Goal: Task Accomplishment & Management: Manage account settings

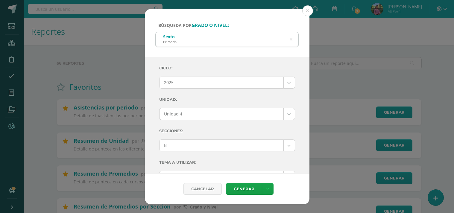
select select "Unidad 4"
select select "B"
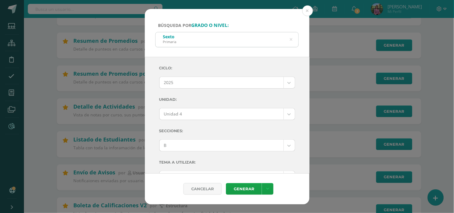
click at [292, 38] on div "Sexto Primaria" at bounding box center [226, 38] width 143 height 13
click at [290, 38] on icon at bounding box center [290, 39] width 3 height 15
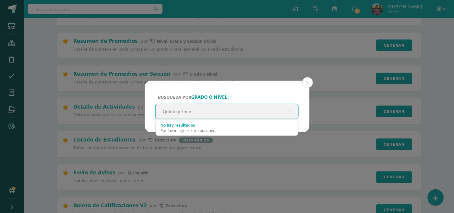
type input "Quinto primaria"
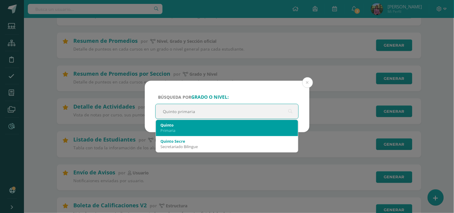
click at [181, 128] on div "Primaria" at bounding box center [227, 130] width 133 height 5
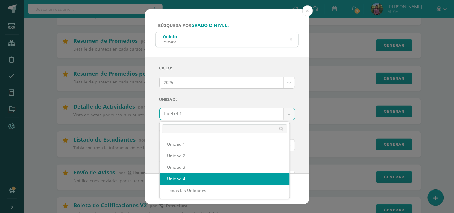
select select "Unidad 4"
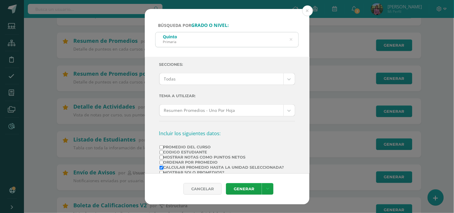
scroll to position [100, 0]
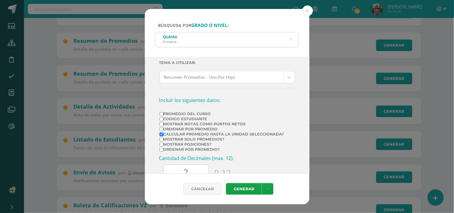
click at [187, 113] on label "Promedio del Curso" at bounding box center [221, 114] width 125 height 4
click at [163, 113] on input "Promedio del Curso" at bounding box center [161, 114] width 4 height 4
checkbox input "true"
click at [164, 125] on label "Mostrar Notas Como Puntos Netos" at bounding box center [221, 124] width 125 height 4
click at [163, 125] on input "Mostrar Notas Como Puntos Netos" at bounding box center [161, 124] width 4 height 4
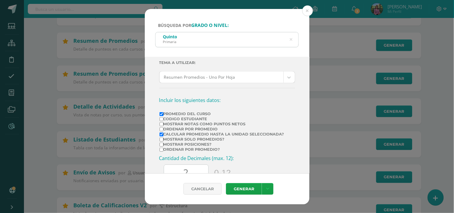
checkbox input "true"
click at [163, 151] on input "Ordenar por promedio?" at bounding box center [161, 150] width 4 height 4
checkbox input "true"
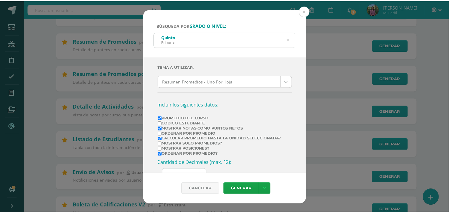
scroll to position [0, 0]
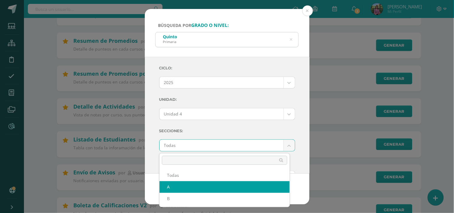
select select "A"
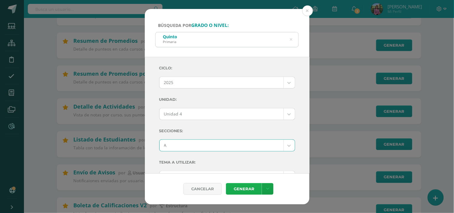
click at [243, 189] on link "Generar" at bounding box center [244, 189] width 36 height 12
click at [306, 10] on button at bounding box center [307, 10] width 11 height 11
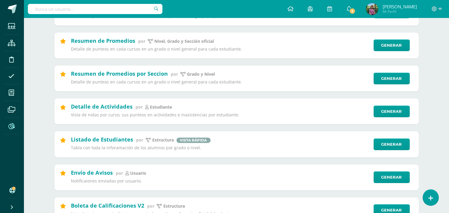
click at [89, 5] on input "text" at bounding box center [95, 9] width 135 height 10
type input "Veronica Cruz"
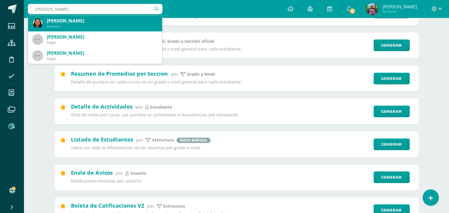
click at [72, 28] on div "Maestro" at bounding box center [102, 26] width 111 height 5
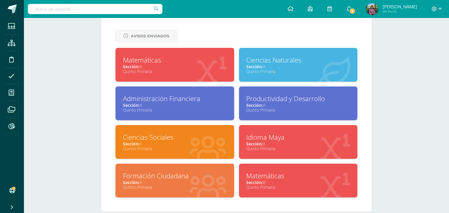
scroll to position [261, 0]
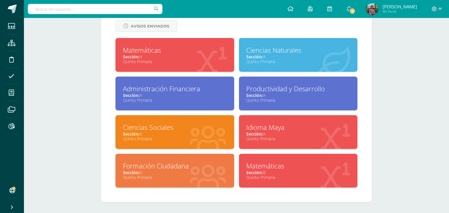
drag, startPoint x: 263, startPoint y: 169, endPoint x: 260, endPoint y: 170, distance: 3.3
click at [57, 11] on input "text" at bounding box center [95, 9] width 135 height 10
type input "K"
type input "Lourdes Baustisa"
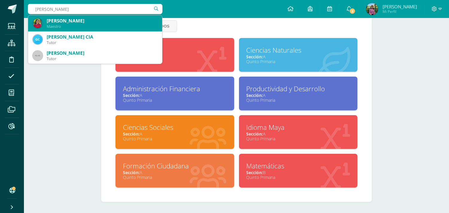
click at [65, 18] on div "Lourdes Bautista Reyes" at bounding box center [102, 21] width 111 height 6
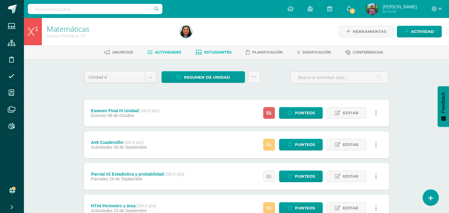
click at [203, 49] on link "Estudiantes" at bounding box center [214, 53] width 36 height 10
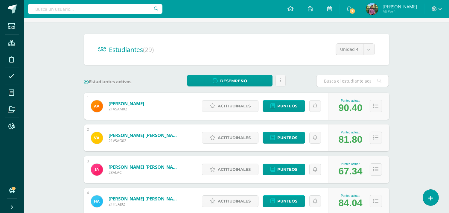
scroll to position [66, 0]
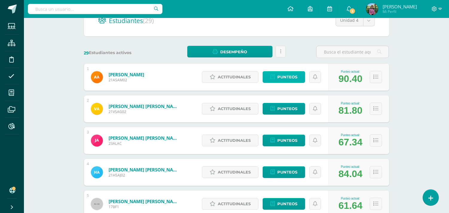
click at [279, 73] on span "Punteos" at bounding box center [287, 76] width 20 height 11
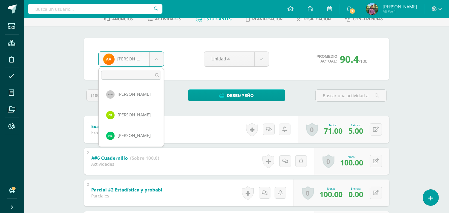
scroll to position [339, 0]
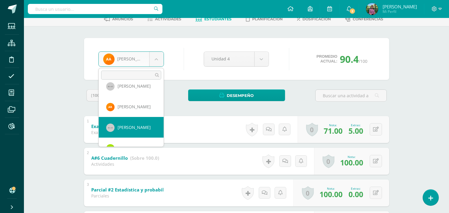
click at [129, 130] on link "Examen Final IV Unidad (Sobre 100.0)" at bounding box center [133, 127] width 85 height 10
select select "848"
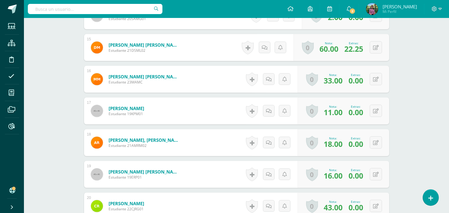
scroll to position [680, 0]
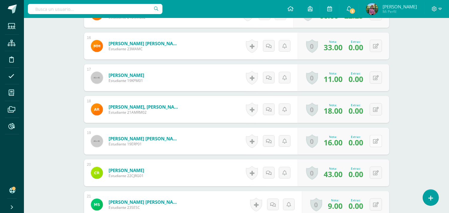
click at [374, 136] on button at bounding box center [376, 141] width 12 height 12
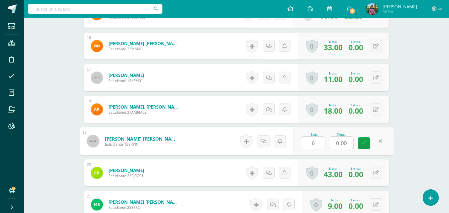
type input "60"
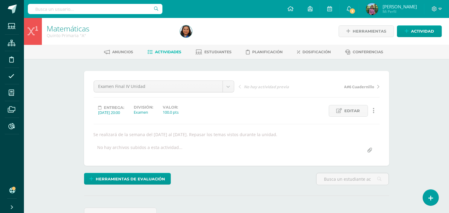
scroll to position [0, 0]
click at [216, 53] on span "Estudiantes" at bounding box center [217, 52] width 27 height 4
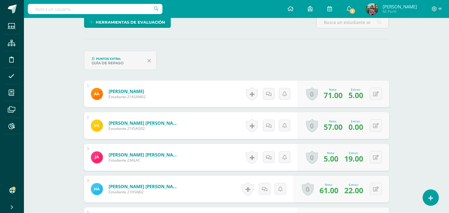
scroll to position [233, 0]
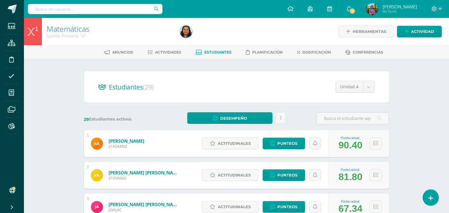
click at [51, 6] on input "text" at bounding box center [95, 9] width 135 height 10
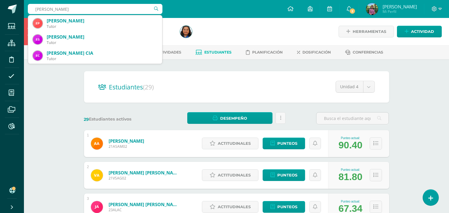
type input "[PERSON_NAME]"
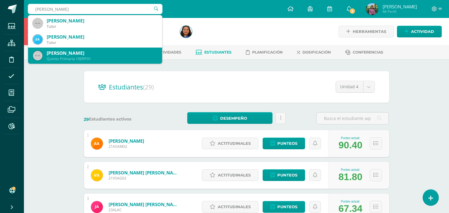
click at [64, 55] on div "[PERSON_NAME]" at bounding box center [102, 53] width 111 height 6
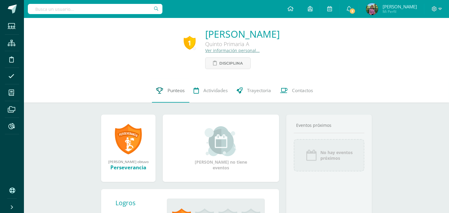
click at [182, 90] on span "Punteos" at bounding box center [176, 90] width 17 height 6
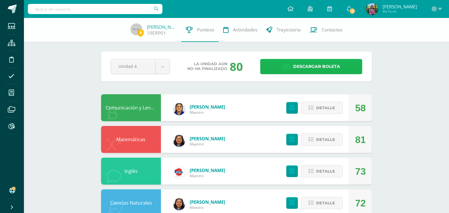
click at [288, 67] on icon at bounding box center [286, 66] width 8 height 7
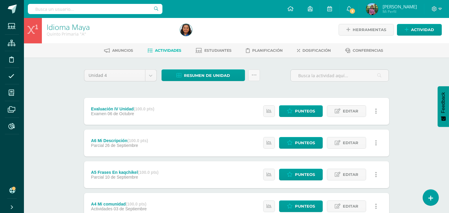
scroll to position [33, 0]
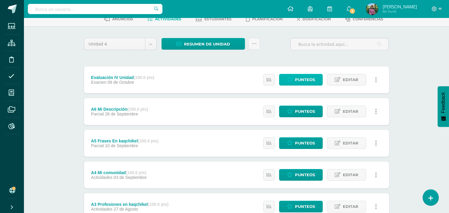
click at [302, 77] on span "Punteos" at bounding box center [305, 79] width 20 height 11
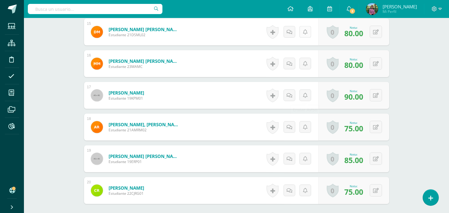
scroll to position [645, 0]
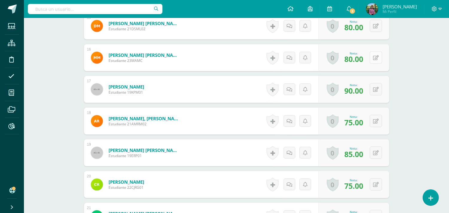
click at [378, 58] on button at bounding box center [376, 57] width 12 height 12
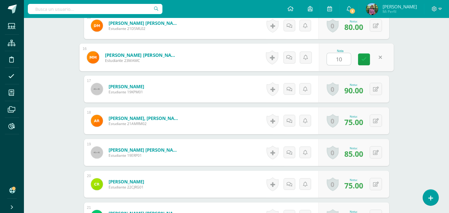
type input "100"
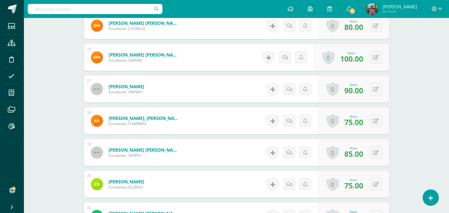
scroll to position [678, 0]
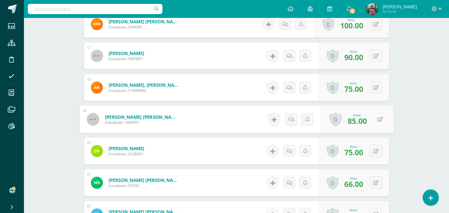
click at [378, 119] on button at bounding box center [379, 119] width 13 height 13
type input "100"
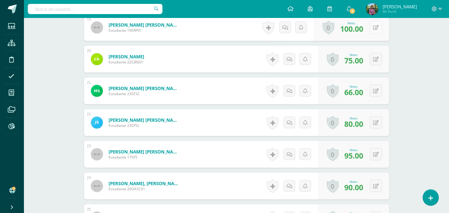
scroll to position [778, 0]
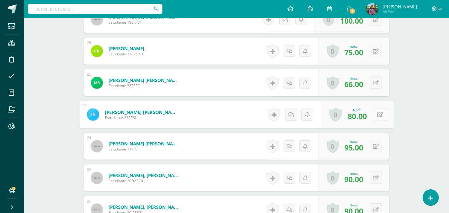
click at [377, 113] on icon at bounding box center [380, 114] width 6 height 5
type input "100"
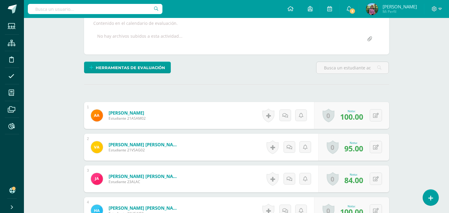
scroll to position [0, 0]
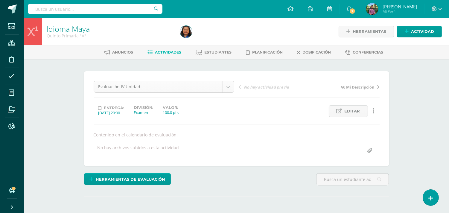
select select "/dashboard/teacher/grade-activity/190309/"
click at [147, 129] on div "A6 Mi Descripción Evaluación IV Unidad A6 Mi Descripción A5 Frases En kaqchikel…" at bounding box center [237, 119] width 286 height 76
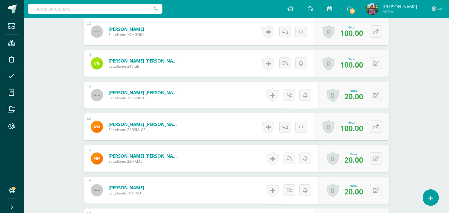
scroll to position [615, 0]
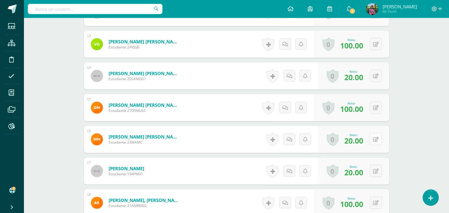
click at [377, 137] on icon at bounding box center [376, 139] width 6 height 5
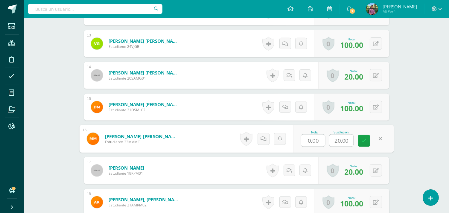
type input "+"
type input "20"
click at [363, 138] on icon at bounding box center [363, 140] width 5 height 5
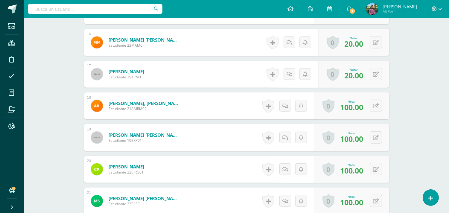
scroll to position [749, 0]
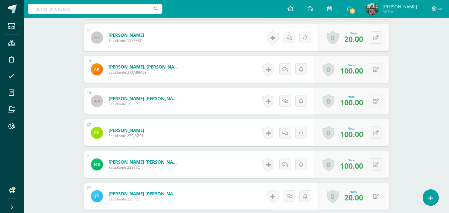
click at [374, 194] on icon at bounding box center [376, 196] width 6 height 5
click at [374, 190] on button at bounding box center [376, 196] width 12 height 12
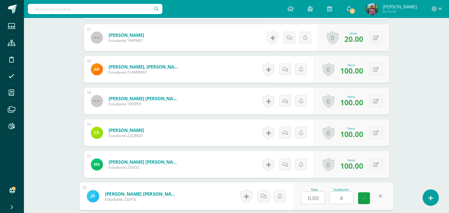
type input "40"
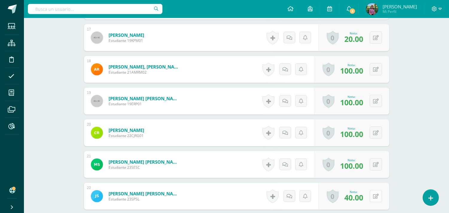
click at [374, 190] on button at bounding box center [376, 196] width 12 height 12
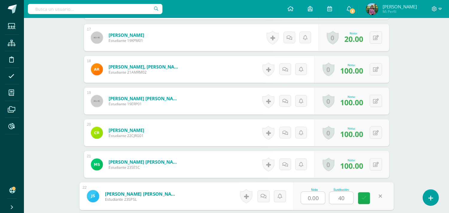
click at [367, 192] on link at bounding box center [364, 198] width 12 height 12
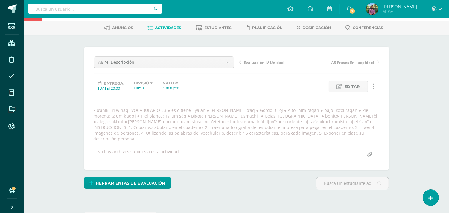
scroll to position [0, 0]
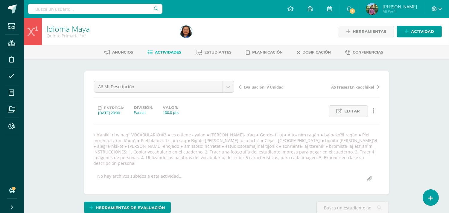
click at [83, 9] on input "text" at bounding box center [95, 9] width 135 height 10
type input "Noe Serrano"
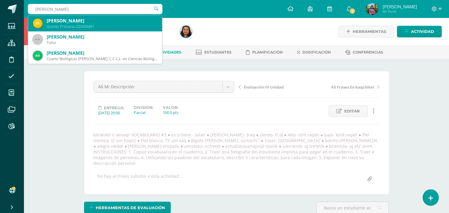
click at [95, 20] on div "Santiago Noe Serrano Morales" at bounding box center [102, 21] width 111 height 6
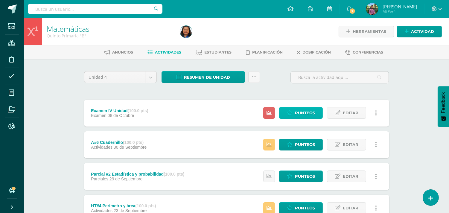
click at [294, 108] on link "Punteos" at bounding box center [301, 113] width 44 height 12
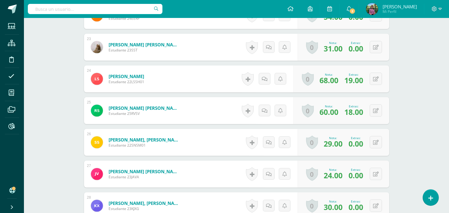
scroll to position [901, 0]
click at [378, 139] on button at bounding box center [376, 142] width 12 height 12
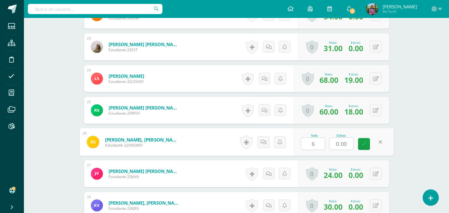
type input "60"
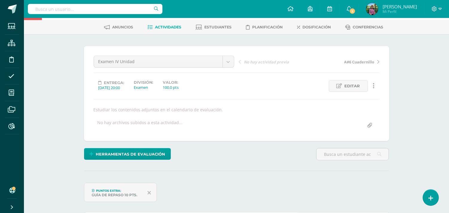
scroll to position [0, 0]
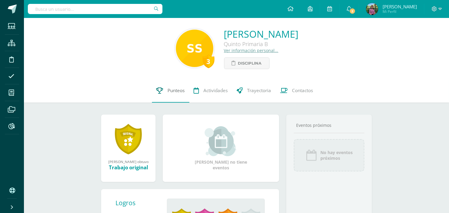
click at [178, 92] on span "Punteos" at bounding box center [176, 90] width 17 height 6
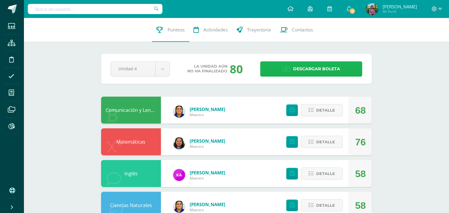
click at [292, 72] on link "Descargar boleta" at bounding box center [311, 68] width 102 height 15
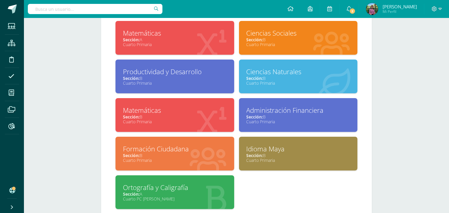
scroll to position [272, 0]
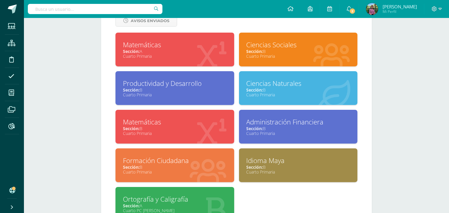
click at [61, 9] on input "text" at bounding box center [95, 9] width 135 height 10
type input "Veronica Cruz"
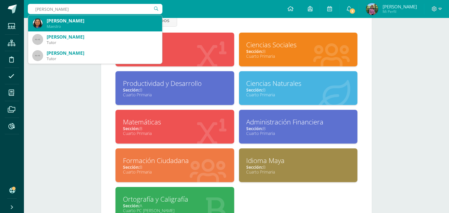
click at [55, 22] on div "Verónica Judith Cruz Gómez" at bounding box center [102, 21] width 111 height 6
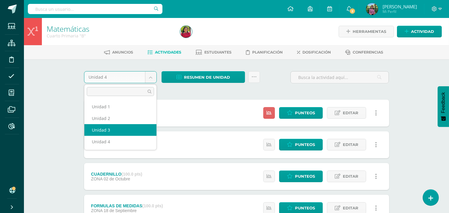
click at [120, 125] on div "EXAMEN (100.0 pts) EXAMEN 09 de Octubre" at bounding box center [114, 113] width 60 height 27
select select "Unidad 3"
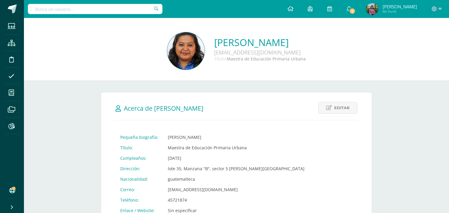
click at [41, 8] on input "text" at bounding box center [95, 9] width 135 height 10
click at [65, 8] on input "text" at bounding box center [95, 9] width 135 height 10
type input "Lourdes Bautista"
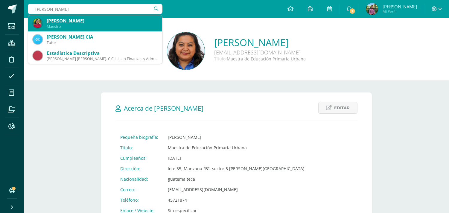
click at [64, 28] on div "Maestro" at bounding box center [102, 26] width 111 height 5
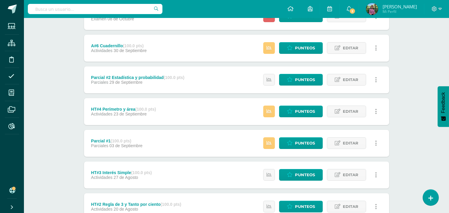
scroll to position [108, 0]
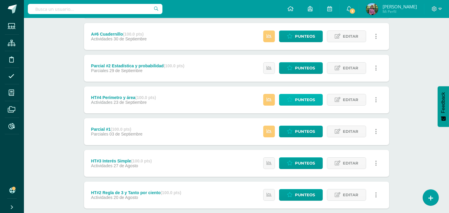
click at [286, 99] on link "Punteos" at bounding box center [301, 100] width 44 height 12
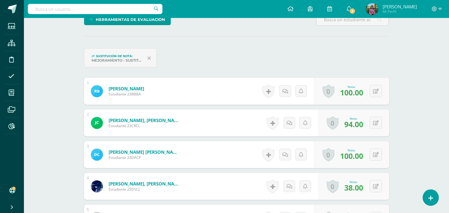
scroll to position [1, 0]
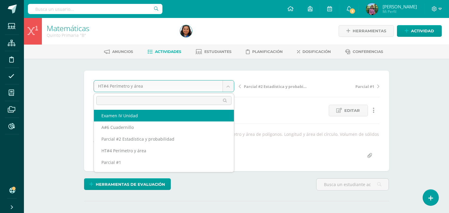
select select "/dashboard/teacher/grade-activity/194564/"
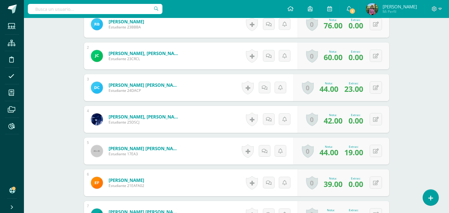
scroll to position [227, 0]
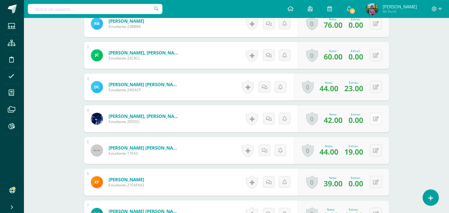
click at [376, 116] on icon at bounding box center [376, 118] width 6 height 5
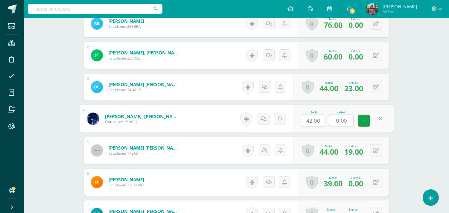
scroll to position [228, 0]
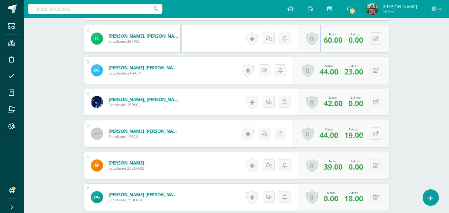
scroll to position [232, 0]
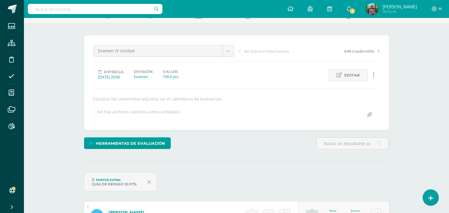
scroll to position [33, 0]
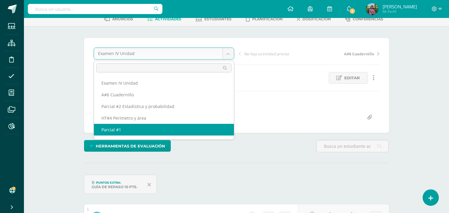
scroll to position [33, 0]
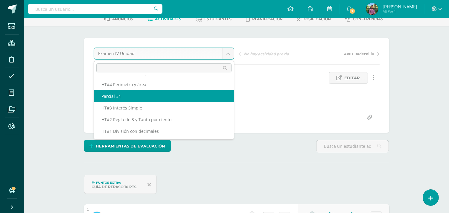
click at [121, 94] on div "Examen IV Unidad Examen IV Unidad A#6 Cuadernillo Parcial #2 Estadística y prob…" at bounding box center [237, 86] width 286 height 76
select select "/dashboard/teacher/grade-activity/190277/"
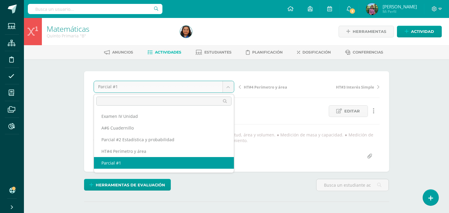
scroll to position [0, 0]
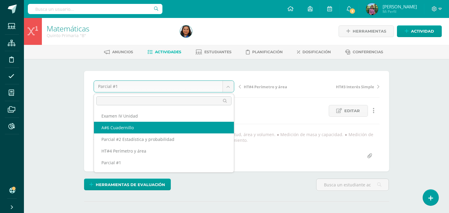
select select "/dashboard/teacher/grade-activity/190283/"
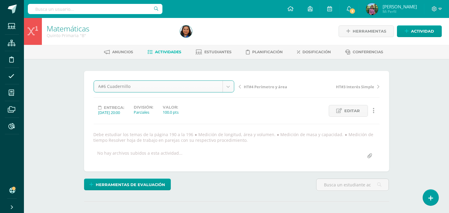
scroll to position [1, 0]
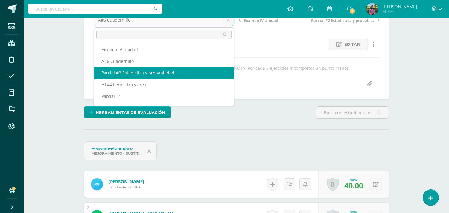
select select "/dashboard/teacher/grade-activity/190282/"
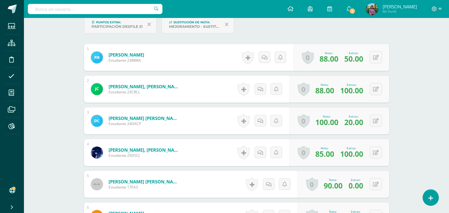
scroll to position [194, 0]
click at [374, 153] on button at bounding box center [379, 152] width 13 height 13
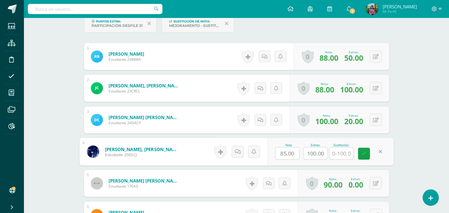
scroll to position [195, 0]
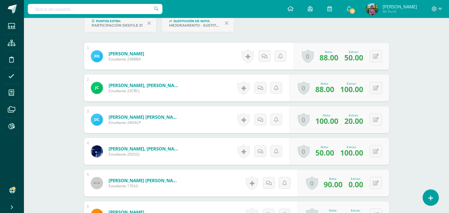
click at [327, 151] on span "50.00" at bounding box center [324, 152] width 19 height 10
click at [374, 154] on button at bounding box center [379, 151] width 13 height 13
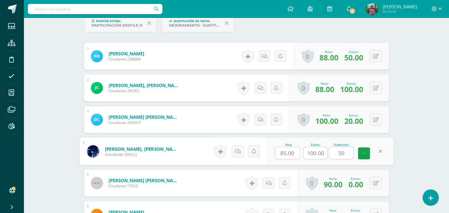
click at [292, 152] on input "85.00" at bounding box center [287, 153] width 24 height 12
click at [313, 152] on input "100.00" at bounding box center [315, 153] width 24 height 12
click at [339, 154] on input "50" at bounding box center [341, 153] width 24 height 12
click at [351, 150] on input "50" at bounding box center [341, 153] width 24 height 12
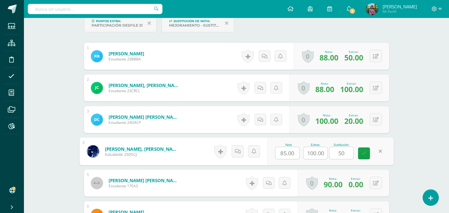
type input "5"
click at [318, 149] on input "100.00" at bounding box center [315, 153] width 24 height 12
click at [339, 152] on input "text" at bounding box center [341, 153] width 24 height 12
click at [361, 152] on icon at bounding box center [363, 153] width 5 height 5
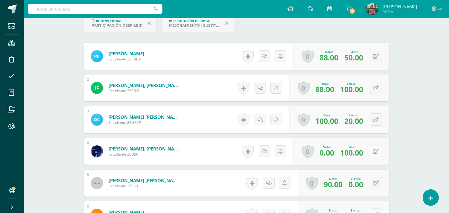
click at [375, 153] on button at bounding box center [376, 151] width 12 height 12
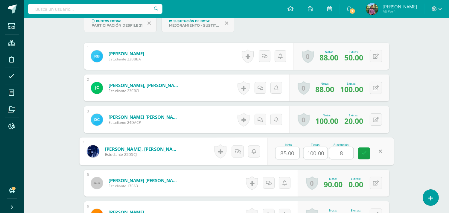
type input "85"
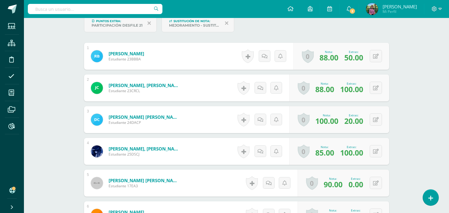
click at [347, 153] on span "100.00" at bounding box center [351, 152] width 23 height 10
click at [373, 148] on button at bounding box center [376, 151] width 12 height 12
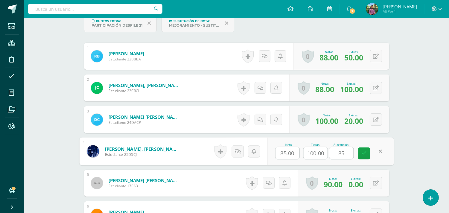
click at [311, 153] on input "100.00" at bounding box center [315, 153] width 24 height 12
type input "0"
type input "50"
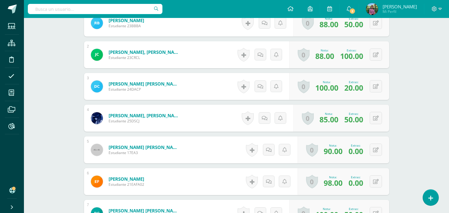
scroll to position [0, 0]
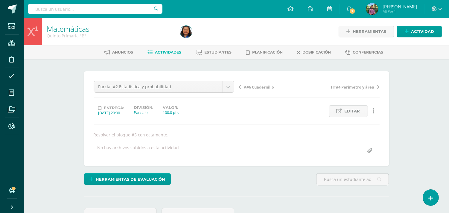
click at [86, 11] on input "text" at bounding box center [95, 9] width 135 height 10
type input "Dereck Corado"
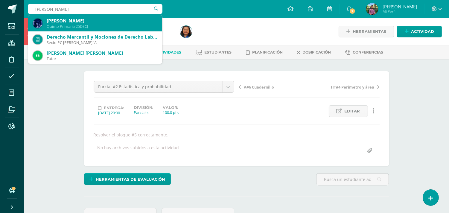
click at [84, 17] on div "Dereck Sebastián Corado Jiménez Quinto Primaria 25DSCJ" at bounding box center [95, 23] width 124 height 16
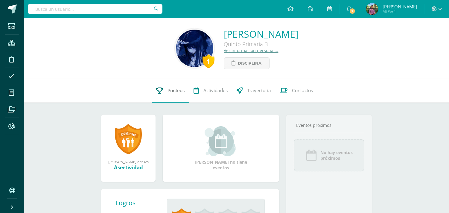
click at [165, 92] on link "Punteos" at bounding box center [170, 91] width 37 height 24
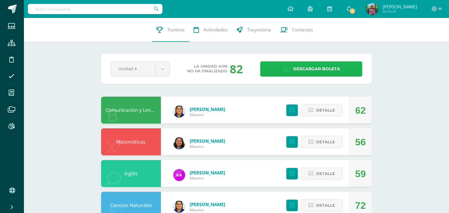
click at [310, 68] on span "Descargar boleta" at bounding box center [316, 69] width 47 height 15
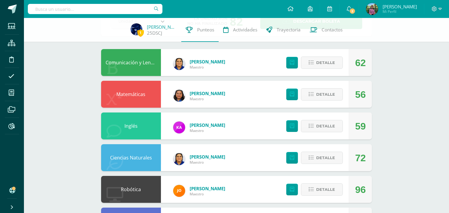
scroll to position [33, 0]
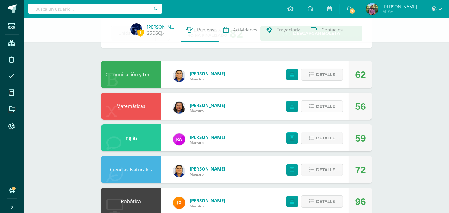
click at [333, 108] on span "Detalle" at bounding box center [325, 106] width 19 height 11
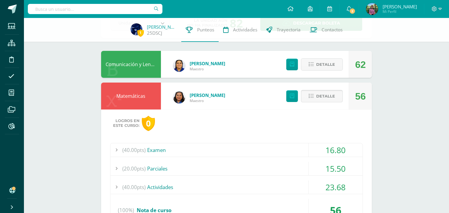
scroll to position [0, 0]
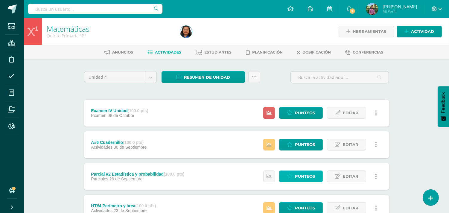
click at [309, 175] on span "Punteos" at bounding box center [305, 176] width 20 height 11
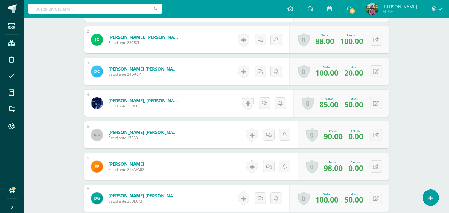
scroll to position [260, 0]
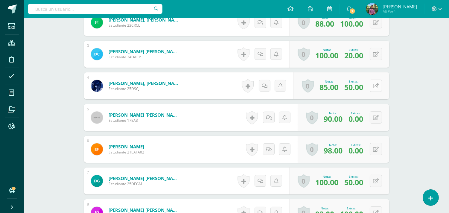
click at [372, 85] on div "0 [GEOGRAPHIC_DATA] Logros obtenidos Aún no hay logros agregados Nota: 85.00 Ex…" at bounding box center [341, 85] width 96 height 27
click at [376, 84] on button at bounding box center [379, 86] width 13 height 13
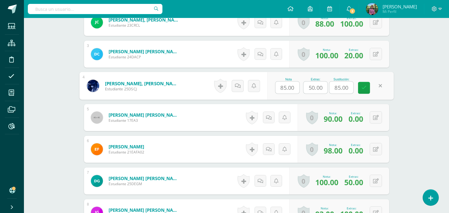
scroll to position [260, 0]
click at [320, 86] on input "50.00" at bounding box center [315, 87] width 24 height 12
drag, startPoint x: 324, startPoint y: 88, endPoint x: 302, endPoint y: 86, distance: 22.2
click at [302, 86] on div "Nota 85.00 Extras: 50.00 Sustitución: 85.00" at bounding box center [330, 86] width 126 height 28
type input "100"
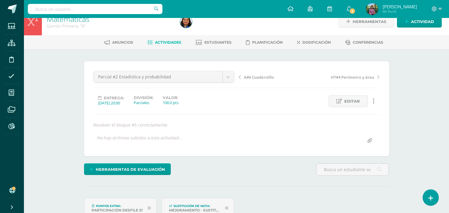
scroll to position [0, 0]
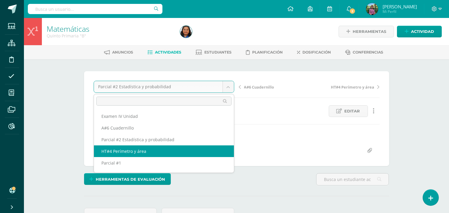
select select "/dashboard/teacher/grade-activity/190279/"
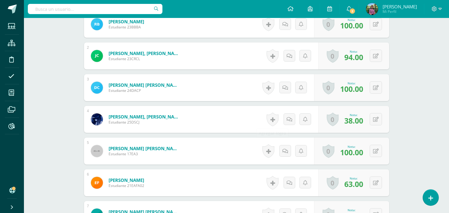
scroll to position [233, 0]
click at [377, 117] on icon at bounding box center [376, 119] width 6 height 5
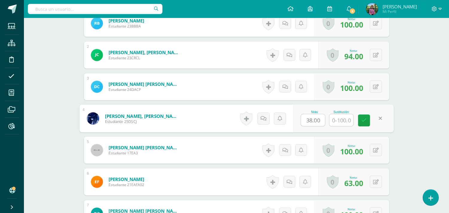
scroll to position [233, 0]
type input "100"
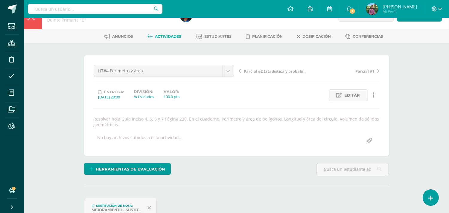
scroll to position [0, 0]
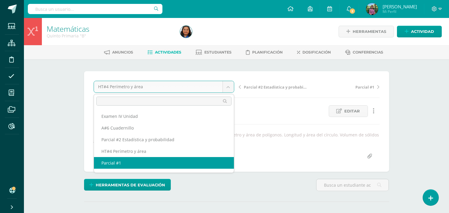
select select "/dashboard/teacher/grade-activity/190277/"
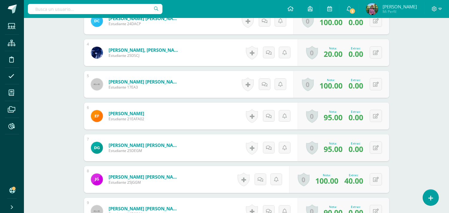
scroll to position [299, 0]
click at [377, 51] on icon at bounding box center [380, 52] width 6 height 5
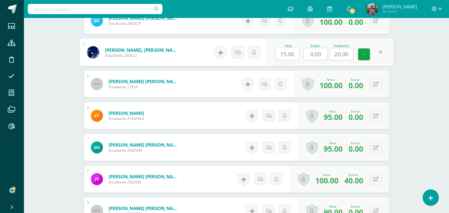
click at [312, 53] on input "0.00" at bounding box center [315, 54] width 24 height 12
drag, startPoint x: 321, startPoint y: 54, endPoint x: 310, endPoint y: 54, distance: 10.5
click at [310, 54] on input "0.00" at bounding box center [315, 54] width 24 height 12
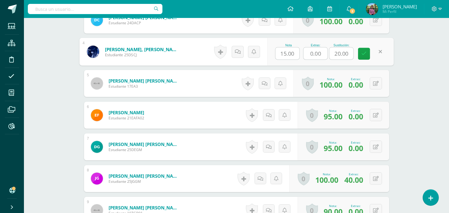
click at [339, 54] on input "20.00" at bounding box center [341, 54] width 24 height 12
drag, startPoint x: 349, startPoint y: 53, endPoint x: 337, endPoint y: 50, distance: 11.9
click at [348, 53] on input "20.00" at bounding box center [341, 54] width 24 height 12
drag, startPoint x: 337, startPoint y: 50, endPoint x: 333, endPoint y: 50, distance: 4.2
click at [333, 50] on input "20.00" at bounding box center [341, 54] width 24 height 12
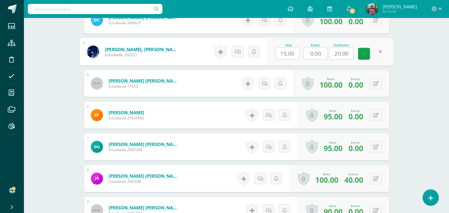
click at [333, 50] on input "20.00" at bounding box center [341, 54] width 24 height 12
drag, startPoint x: 349, startPoint y: 52, endPoint x: 336, endPoint y: 53, distance: 12.9
click at [336, 53] on input "20.00" at bounding box center [341, 54] width 24 height 12
click at [334, 52] on input "0.002" at bounding box center [341, 54] width 24 height 12
click at [348, 52] on input "0.002" at bounding box center [341, 54] width 24 height 12
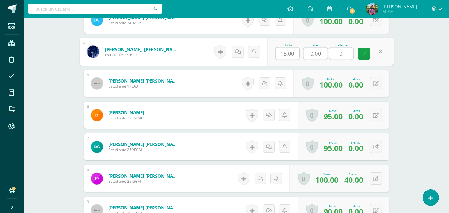
type input "0"
type input "60"
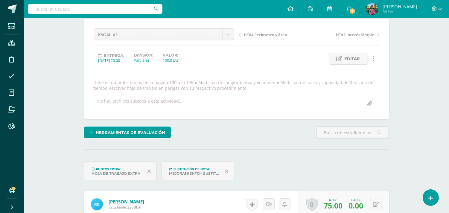
scroll to position [0, 0]
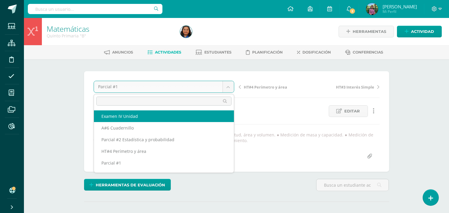
select select "/dashboard/teacher/grade-activity/194564/"
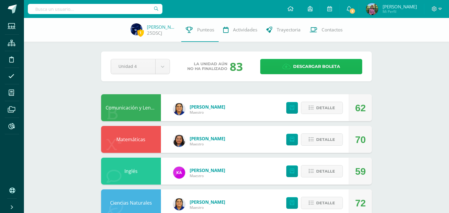
click at [303, 66] on span "Descargar boleta" at bounding box center [316, 66] width 47 height 15
click at [78, 4] on input "text" at bounding box center [95, 9] width 135 height 10
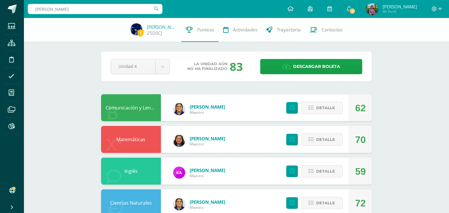
type input "[PERSON_NAME]"
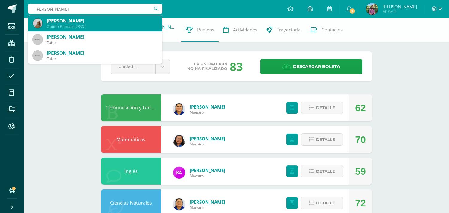
click at [75, 22] on div "[PERSON_NAME]" at bounding box center [102, 21] width 111 height 6
click at [75, 22] on div "1 [PERSON_NAME] 25DSCJ Punteos Actividades Trayectoria Contactos" at bounding box center [224, 30] width 449 height 24
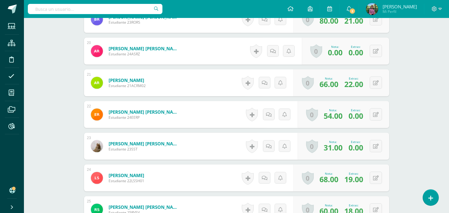
scroll to position [802, 0]
click at [357, 145] on span "0.00" at bounding box center [355, 147] width 15 height 10
click at [373, 147] on button at bounding box center [376, 146] width 12 height 12
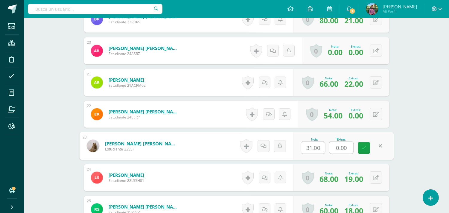
click at [343, 145] on input "0.00" at bounding box center [341, 148] width 24 height 12
drag, startPoint x: 347, startPoint y: 146, endPoint x: 335, endPoint y: 147, distance: 12.0
click at [335, 147] on input "0.00" at bounding box center [341, 148] width 24 height 12
drag, startPoint x: 349, startPoint y: 146, endPoint x: 336, endPoint y: 147, distance: 13.2
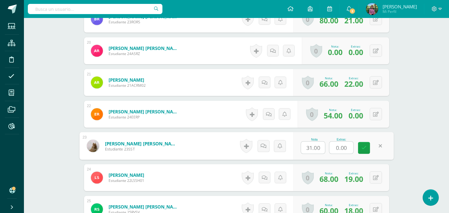
click at [336, 147] on input "0.00" at bounding box center [341, 148] width 24 height 12
type input "15"
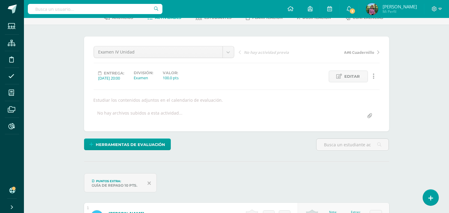
scroll to position [0, 0]
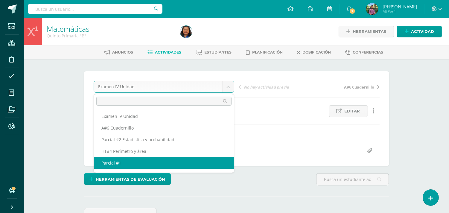
scroll to position [7, 0]
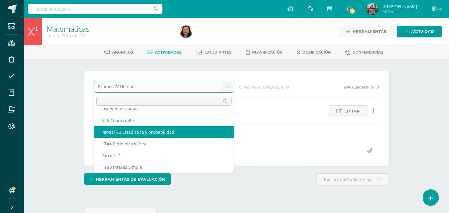
click at [121, 134] on div "Estudiar los contenidos adjuntos en el calendario de evaluación." at bounding box center [236, 135] width 291 height 6
select select "/dashboard/teacher/grade-activity/190282/"
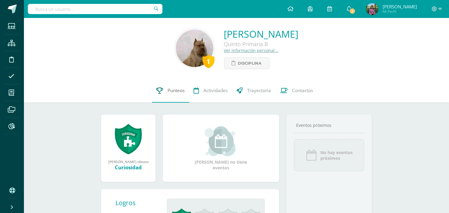
click at [168, 91] on span "Punteos" at bounding box center [176, 90] width 17 height 6
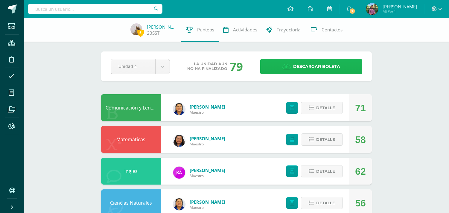
click at [302, 59] on link "Descargar boleta" at bounding box center [311, 66] width 102 height 15
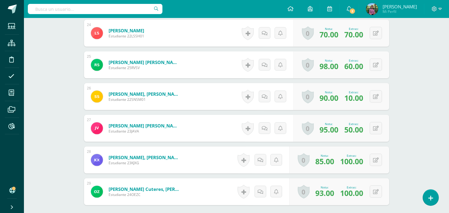
scroll to position [1007, 0]
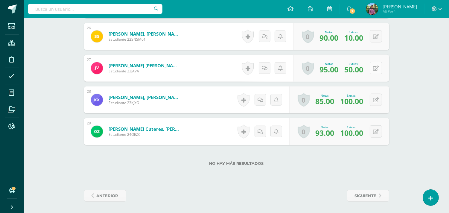
click at [372, 69] on button at bounding box center [376, 68] width 12 height 12
click at [372, 69] on div "0 [GEOGRAPHIC_DATA] Logros obtenidos Aún no hay logros agregados Nota: 95.00 Ex…" at bounding box center [341, 68] width 96 height 27
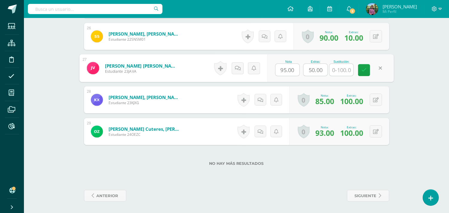
click at [315, 70] on input "50.00" at bounding box center [315, 70] width 24 height 12
type input "10"
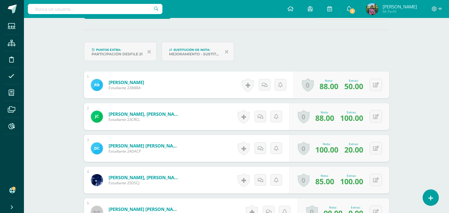
scroll to position [0, 0]
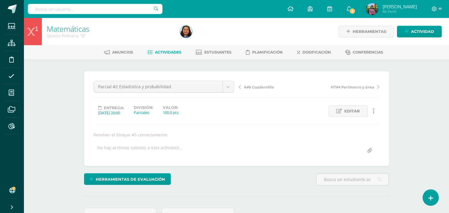
click at [47, 10] on input "text" at bounding box center [95, 9] width 135 height 10
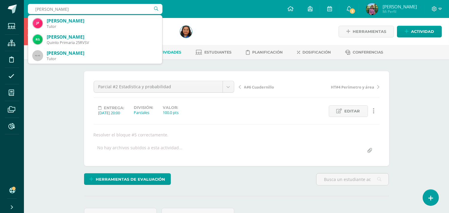
type input "[PERSON_NAME]"
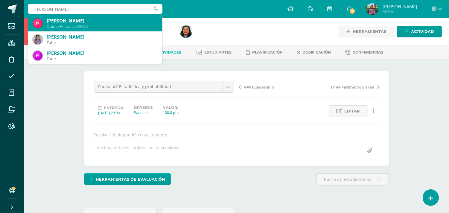
click at [58, 19] on div "[PERSON_NAME]" at bounding box center [102, 21] width 111 height 6
click at [58, 19] on div "Matemáticas Quinto Primaria "B"" at bounding box center [110, 31] width 136 height 27
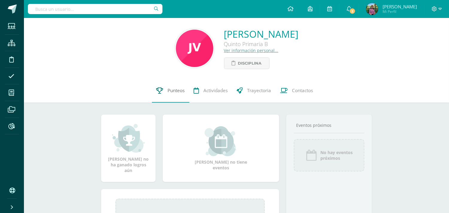
click at [171, 90] on span "Punteos" at bounding box center [176, 90] width 17 height 6
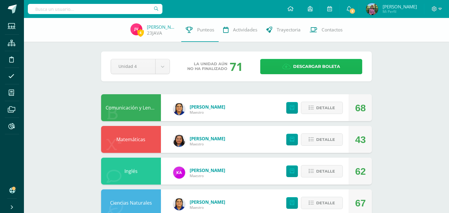
click at [283, 60] on link "Descargar boleta" at bounding box center [311, 66] width 102 height 15
click at [64, 11] on input "text" at bounding box center [95, 9] width 135 height 10
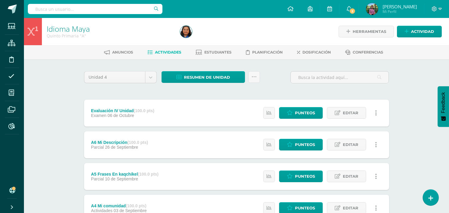
click at [68, 4] on input "text" at bounding box center [95, 9] width 135 height 10
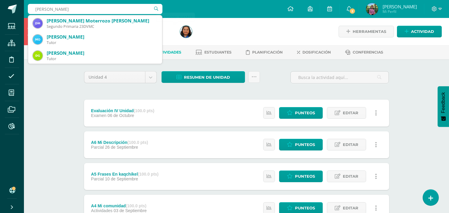
type input "Monterroso Carias"
click at [214, 93] on div "Unidad 4 Unidad 1 Unidad 2 Unidad 3 Unidad 4 Resumen de unidad Descargar como H…" at bounding box center [237, 207] width 310 height 273
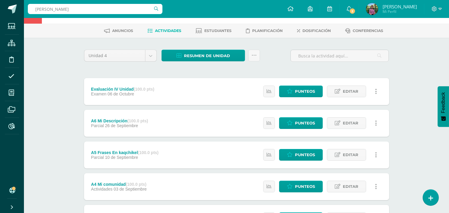
scroll to position [33, 0]
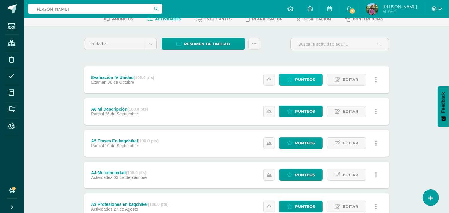
click at [310, 74] on span "Punteos" at bounding box center [305, 79] width 20 height 11
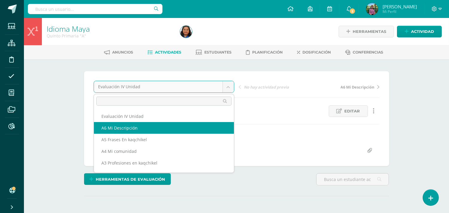
scroll to position [22, 0]
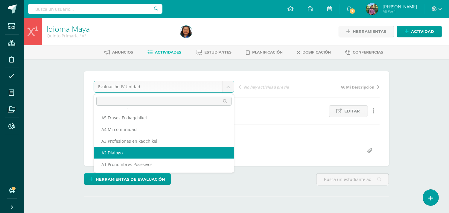
select select "/dashboard/teacher/grade-activity/190305/"
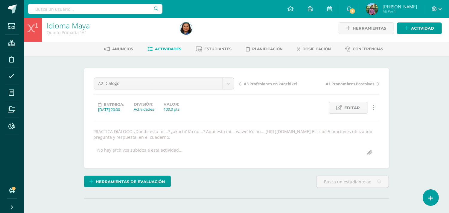
scroll to position [4, 0]
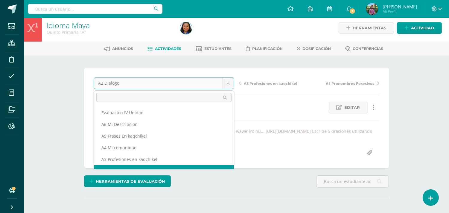
scroll to position [7, 0]
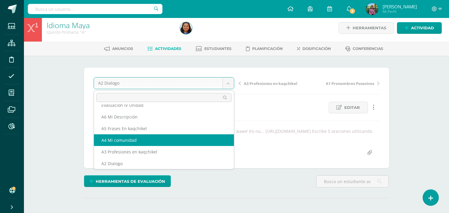
select select "/dashboard/teacher/grade-activity/190307/"
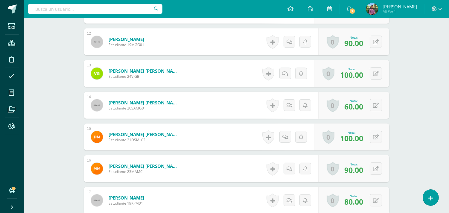
scroll to position [557, 0]
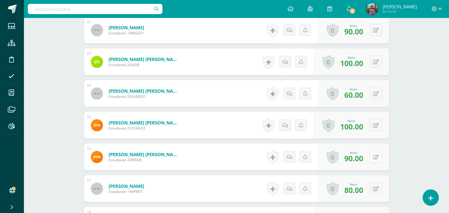
click at [375, 158] on icon at bounding box center [376, 157] width 6 height 5
type input "100"
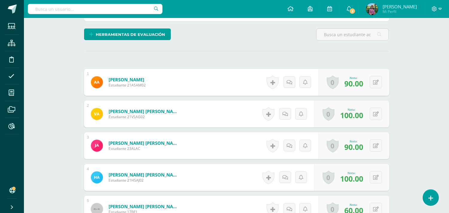
scroll to position [25, 0]
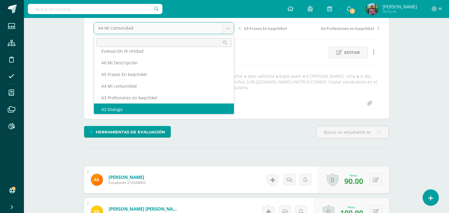
scroll to position [0, 0]
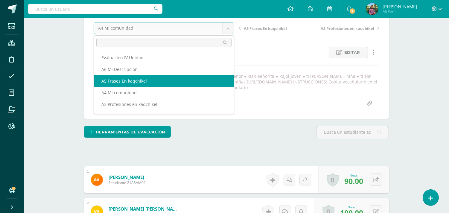
click at [138, 80] on div "VOCABULARIO #2 ● tetata’-anciano o anciana ● ixök- señora ● achin- señor ● xtän…" at bounding box center [236, 81] width 291 height 17
select select "/dashboard/teacher/grade-activity/190308/"
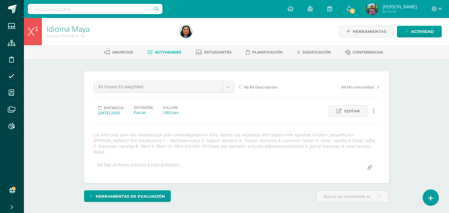
scroll to position [0, 0]
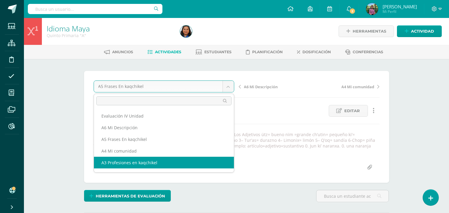
scroll to position [22, 0]
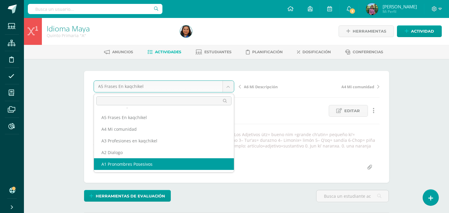
select select "/dashboard/teacher/grade-activity/190304/"
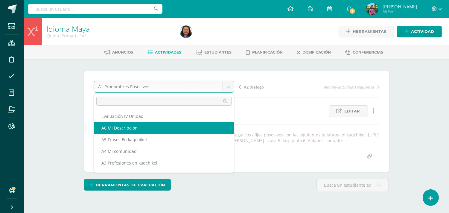
select select "/dashboard/teacher/grade-activity/190309/"
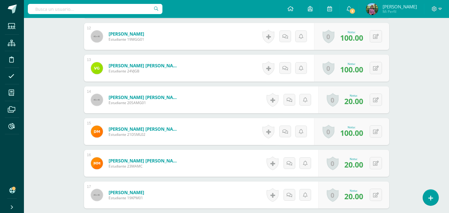
scroll to position [592, 0]
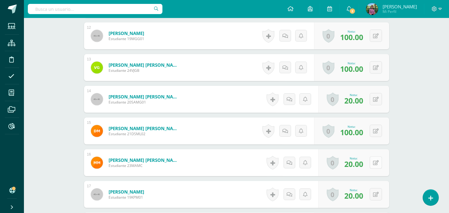
click at [376, 160] on icon at bounding box center [376, 162] width 6 height 5
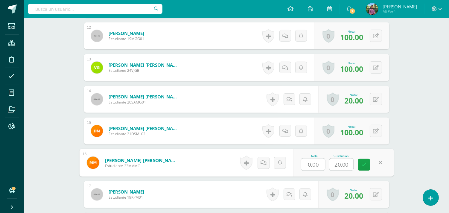
scroll to position [592, 0]
type input "100"
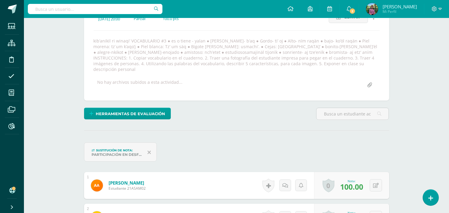
scroll to position [0, 0]
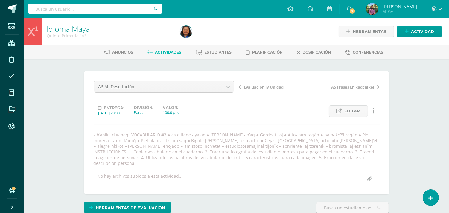
click at [70, 12] on input "text" at bounding box center [95, 9] width 135 height 10
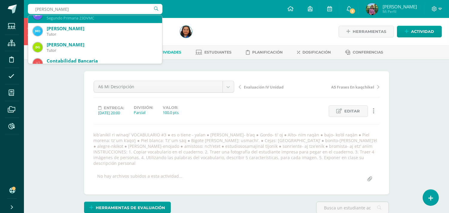
scroll to position [33, 0]
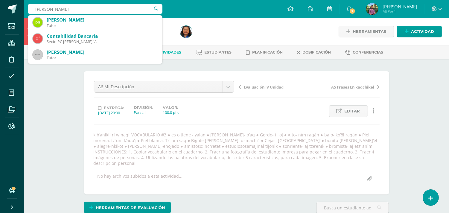
click at [82, 7] on input "Monterroso Carias" at bounding box center [95, 9] width 135 height 10
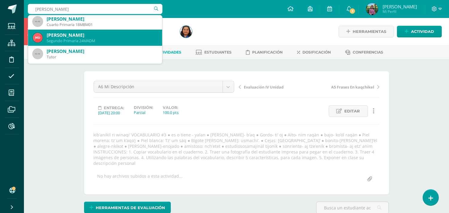
scroll to position [100, 0]
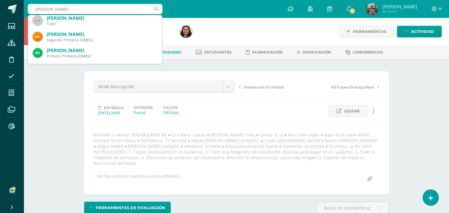
drag, startPoint x: 102, startPoint y: 8, endPoint x: 36, endPoint y: 8, distance: 65.8
click at [36, 8] on input "Monterroso Carias Mateo" at bounding box center [95, 9] width 135 height 10
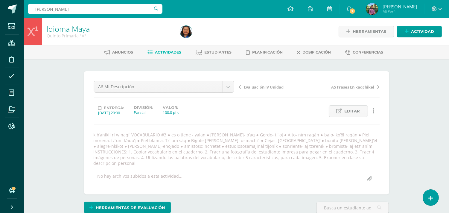
type input "Mateo Monterrozo Carias"
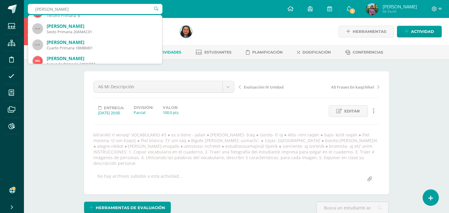
scroll to position [0, 0]
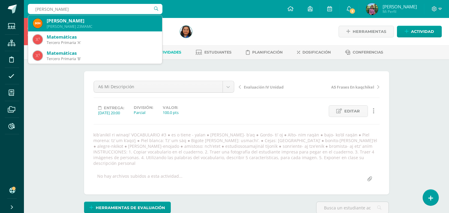
click at [82, 21] on div "Mateo Alejandro Monterrozo Carías" at bounding box center [102, 21] width 111 height 6
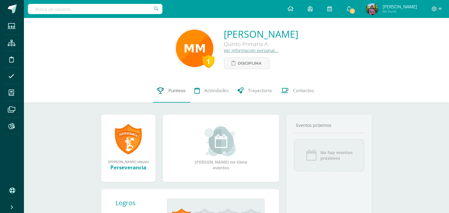
click at [169, 92] on span "Punteos" at bounding box center [177, 90] width 17 height 6
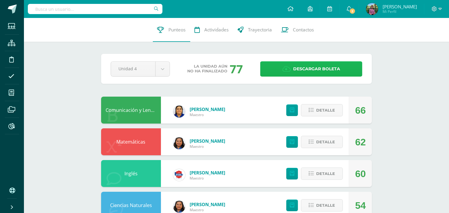
click at [292, 72] on link "Descargar boleta" at bounding box center [311, 68] width 102 height 15
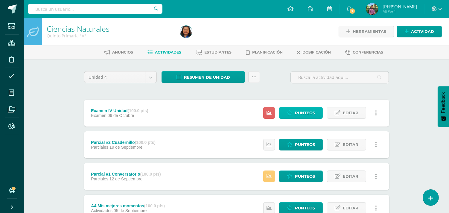
click at [305, 118] on link "Punteos" at bounding box center [301, 113] width 44 height 12
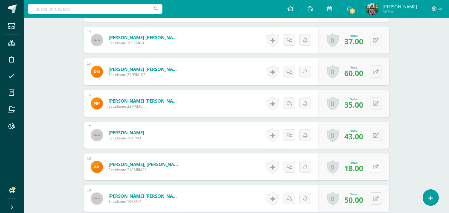
scroll to position [596, 0]
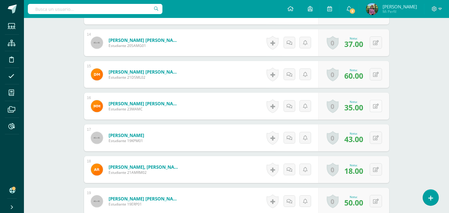
click at [375, 111] on button at bounding box center [376, 106] width 12 height 12
type input "6"
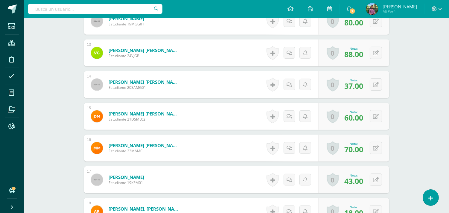
scroll to position [564, 0]
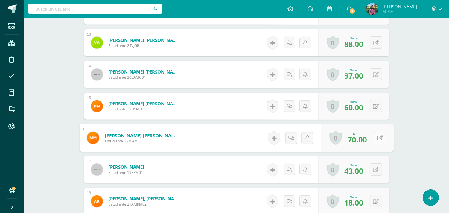
click at [373, 134] on button at bounding box center [379, 138] width 13 height 13
type input "100"
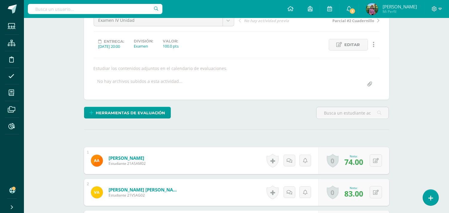
scroll to position [0, 0]
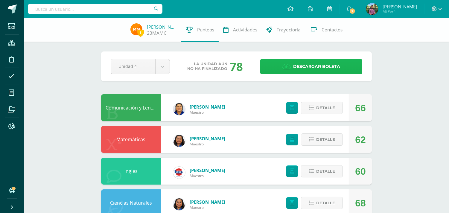
click at [295, 68] on span "Descargar boleta" at bounding box center [316, 66] width 47 height 15
click at [306, 66] on span "Descargar boleta" at bounding box center [316, 66] width 47 height 15
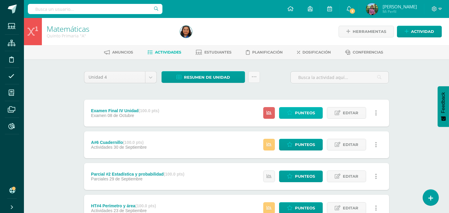
click at [298, 109] on span "Punteos" at bounding box center [305, 112] width 20 height 11
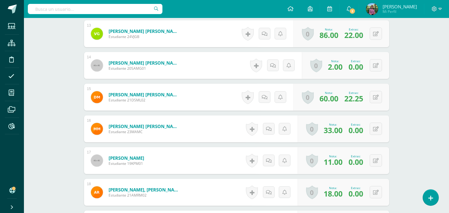
scroll to position [602, 0]
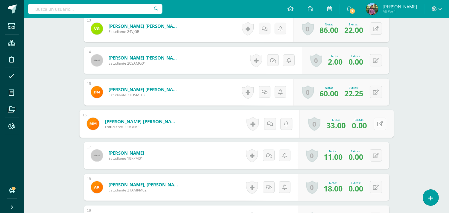
click at [377, 121] on icon at bounding box center [380, 123] width 6 height 5
type input "5"
type input "60"
click at [362, 126] on icon at bounding box center [363, 125] width 5 height 5
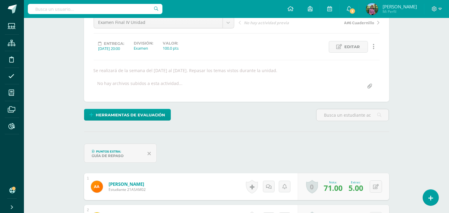
scroll to position [0, 0]
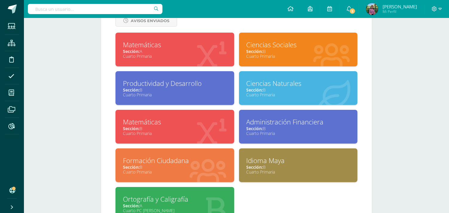
scroll to position [232, 0]
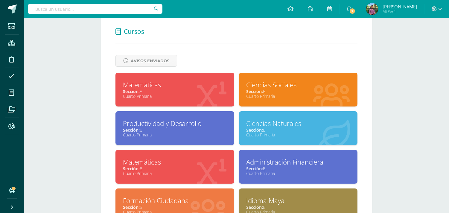
click at [261, 87] on div "Ciencias Sociales" at bounding box center [298, 84] width 104 height 9
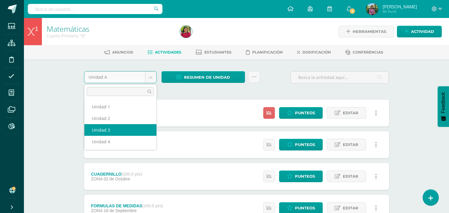
select select "Unidad 3"
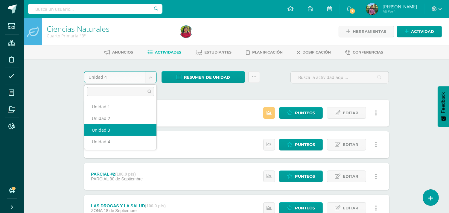
select select "Unidad 3"
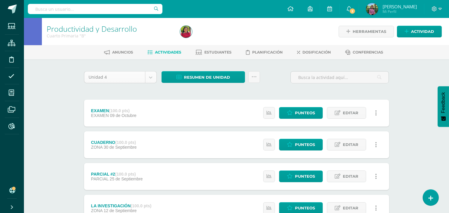
click at [148, 76] on body "Estudiantes Estructura Disciplina Asistencia Mis cursos Archivos Reportes Sopor…" at bounding box center [224, 210] width 449 height 420
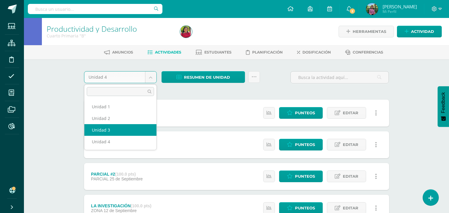
select select "Unidad 3"
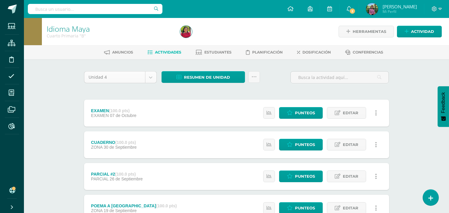
click at [152, 75] on body "Estudiantes Estructura Disciplina Asistencia Mis cursos Archivos Reportes Sopor…" at bounding box center [224, 210] width 449 height 420
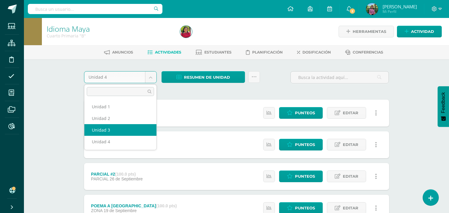
select select "Unidad 3"
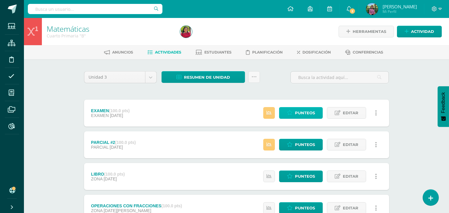
click at [303, 109] on span "Punteos" at bounding box center [305, 112] width 20 height 11
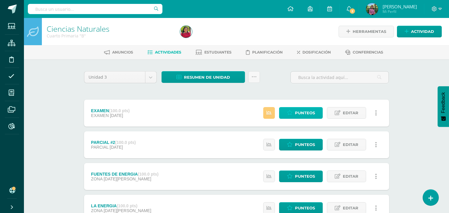
click at [299, 114] on span "Punteos" at bounding box center [305, 112] width 20 height 11
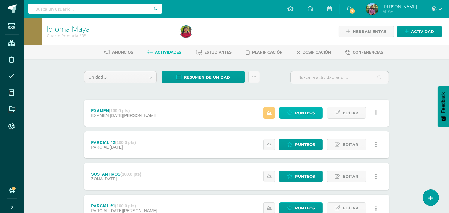
click at [301, 113] on span "Punteos" at bounding box center [305, 112] width 20 height 11
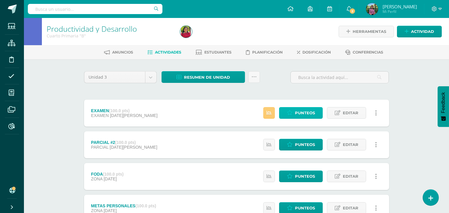
click at [316, 114] on link "Punteos" at bounding box center [301, 113] width 44 height 12
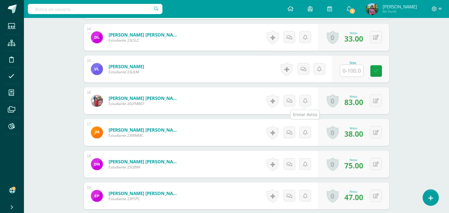
scroll to position [602, 0]
click at [357, 70] on input "text" at bounding box center [355, 71] width 24 height 12
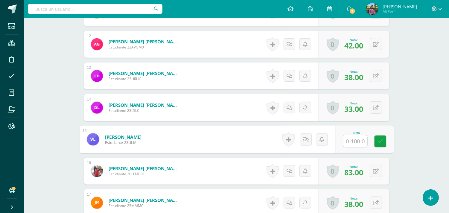
scroll to position [564, 0]
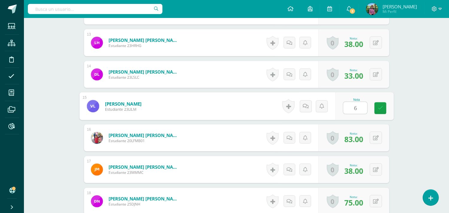
type input "64"
click at [383, 105] on link at bounding box center [380, 108] width 12 height 12
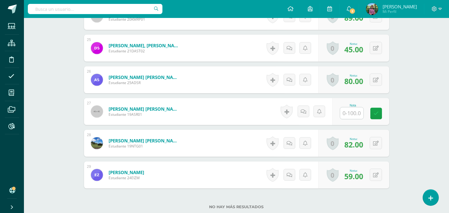
scroll to position [963, 0]
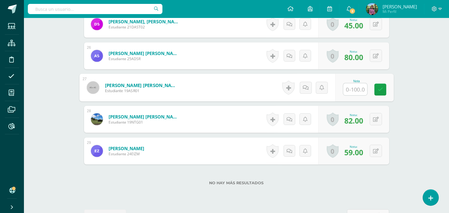
click at [348, 92] on input "text" at bounding box center [355, 89] width 24 height 12
type input "78"
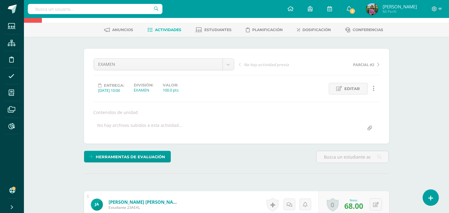
scroll to position [0, 0]
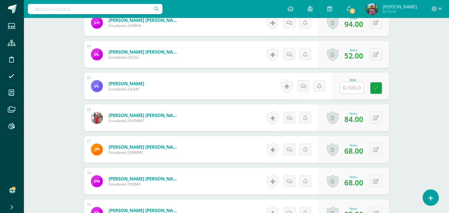
scroll to position [611, 0]
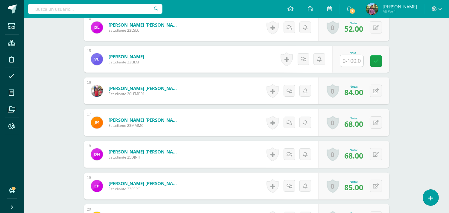
click at [345, 62] on input "text" at bounding box center [351, 61] width 23 height 12
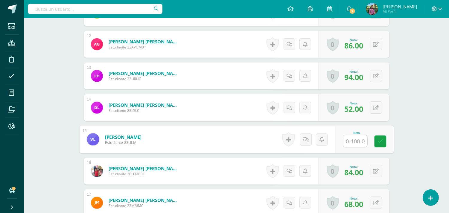
scroll to position [598, 0]
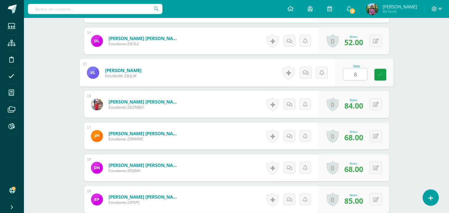
type input "82"
click at [384, 73] on link at bounding box center [380, 75] width 12 height 12
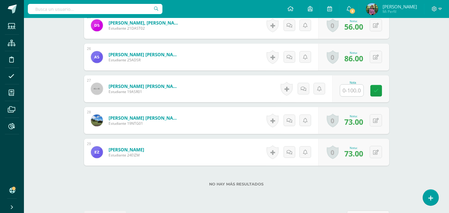
scroll to position [963, 0]
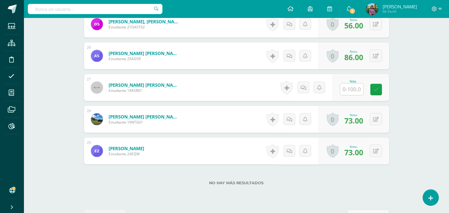
click at [358, 86] on input "text" at bounding box center [351, 89] width 23 height 12
type input "80"
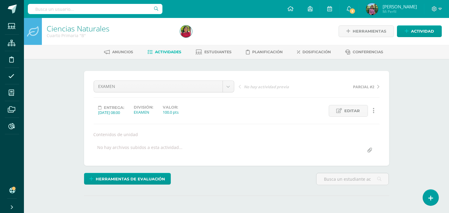
scroll to position [0, 0]
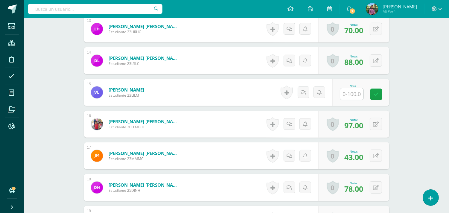
scroll to position [579, 0]
click at [347, 93] on input "text" at bounding box center [351, 94] width 23 height 12
type input "+60"
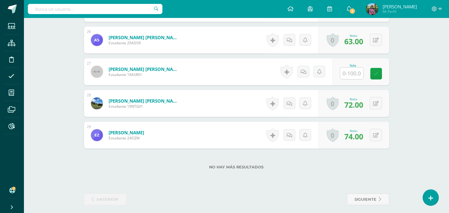
scroll to position [983, 0]
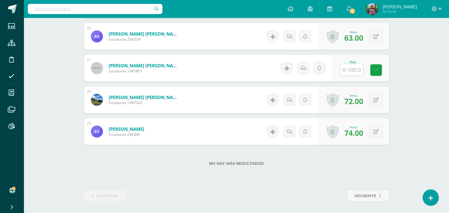
click at [354, 72] on input "text" at bounding box center [351, 70] width 23 height 12
type input "70"
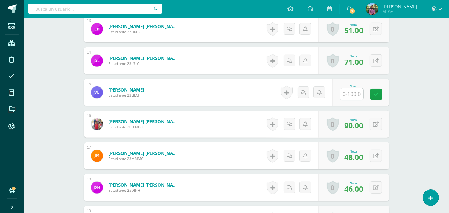
scroll to position [579, 0]
click at [347, 92] on input "text" at bounding box center [351, 94] width 23 height 12
type input "74"
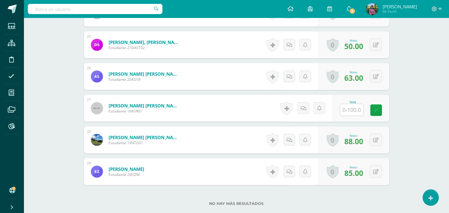
scroll to position [944, 0]
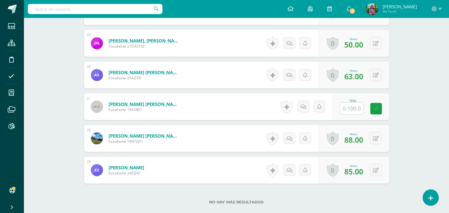
click at [354, 105] on input "text" at bounding box center [351, 109] width 23 height 12
type input "75"
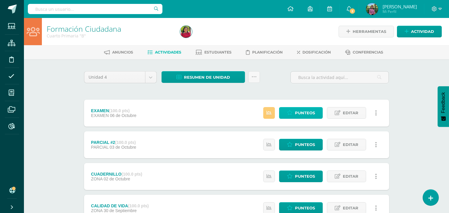
click at [294, 112] on link "Punteos" at bounding box center [301, 113] width 44 height 12
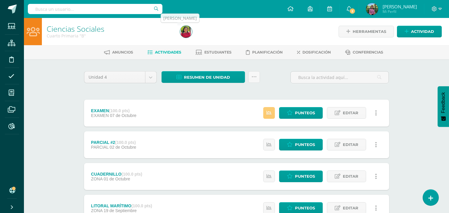
click at [192, 33] on img at bounding box center [186, 32] width 12 height 12
click at [148, 76] on body "Estudiantes Estructura Disciplina Asistencia Mis cursos Archivos Reportes Sopor…" at bounding box center [224, 210] width 449 height 420
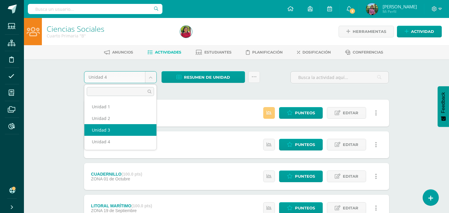
select select "Unidad 3"
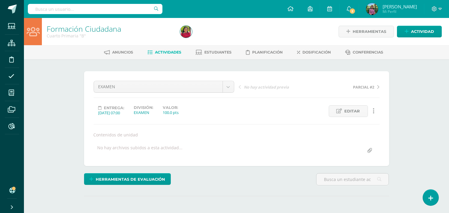
click at [168, 50] on span "Actividades" at bounding box center [168, 52] width 26 height 4
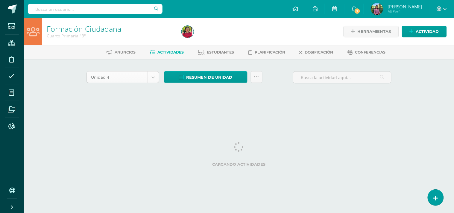
click at [151, 77] on body "Estudiantes Estructura Disciplina Asistencia Mis cursos Archivos Reportes Sopor…" at bounding box center [227, 56] width 454 height 112
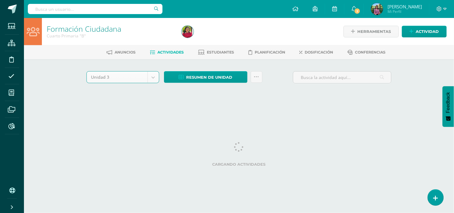
select select "Unidad 3"
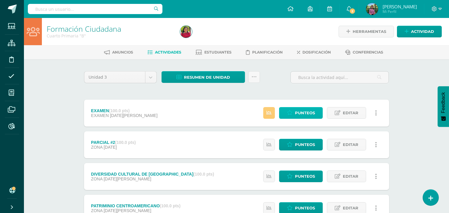
click at [299, 111] on span "Punteos" at bounding box center [305, 112] width 20 height 11
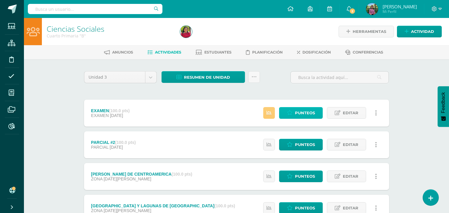
click at [312, 111] on span "Punteos" at bounding box center [305, 112] width 20 height 11
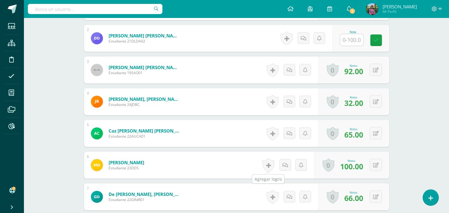
scroll to position [210, 0]
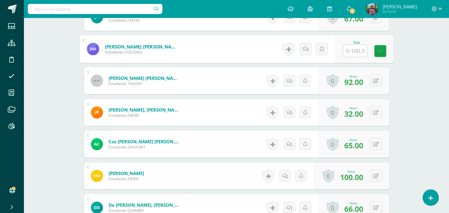
click at [359, 50] on input "text" at bounding box center [355, 51] width 24 height 12
type input "72"
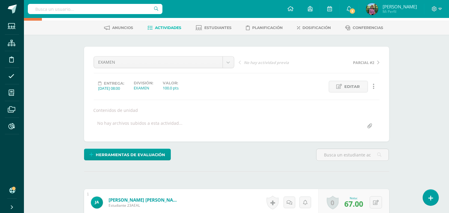
scroll to position [0, 0]
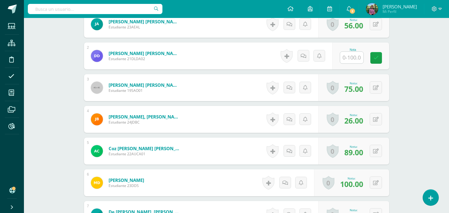
scroll to position [203, 0]
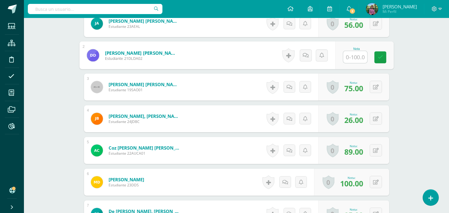
click at [357, 57] on input "text" at bounding box center [355, 57] width 24 height 12
type input "65"
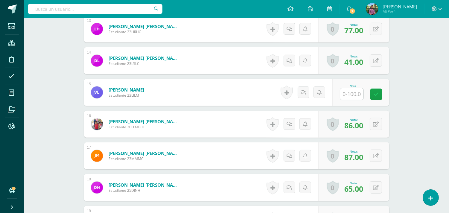
scroll to position [579, 0]
click at [354, 94] on input "text" at bounding box center [355, 94] width 24 height 12
type input "78"
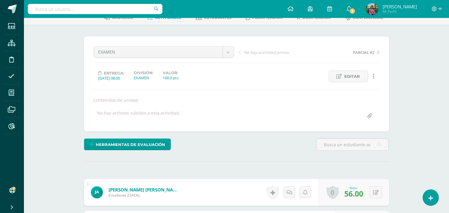
scroll to position [0, 0]
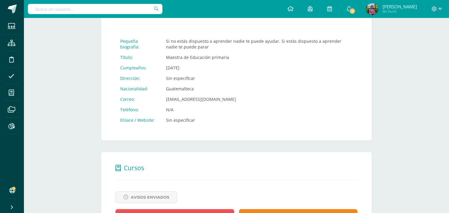
scroll to position [66, 0]
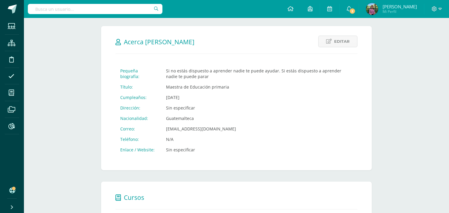
click at [75, 11] on input "text" at bounding box center [95, 9] width 135 height 10
type input "Veronica Cruz"
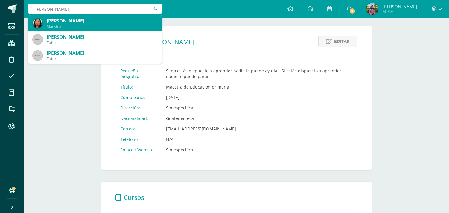
click at [62, 27] on div "Maestro" at bounding box center [102, 26] width 111 height 5
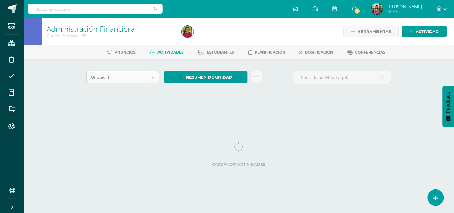
click at [153, 75] on body "Estudiantes Estructura Disciplina Asistencia Mis cursos Archivos Reportes Sopor…" at bounding box center [227, 56] width 454 height 112
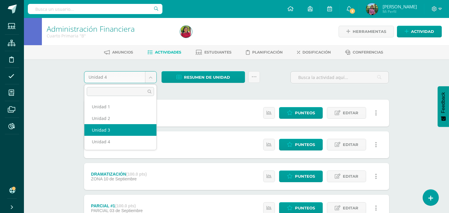
select select "Unidad 3"
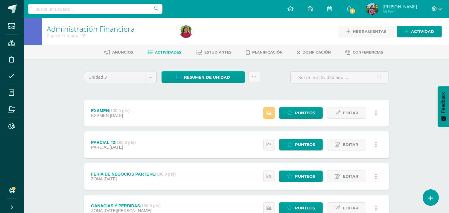
click at [54, 10] on input "text" at bounding box center [95, 9] width 135 height 10
type input "Abigail Cuchez"
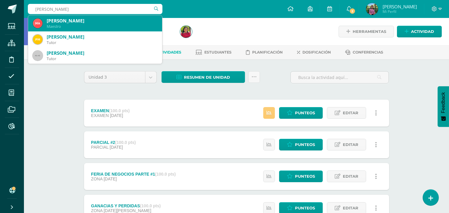
click at [73, 29] on div "Abigail Cuchez Maestro" at bounding box center [95, 23] width 124 height 16
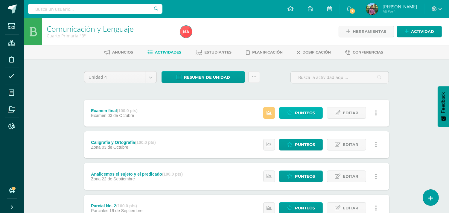
click at [303, 114] on span "Punteos" at bounding box center [305, 112] width 20 height 11
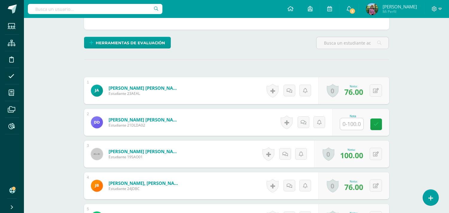
scroll to position [137, 0]
click at [353, 120] on input "text" at bounding box center [351, 124] width 23 height 12
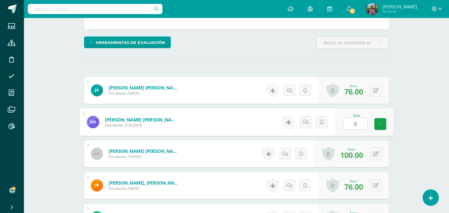
type input "84"
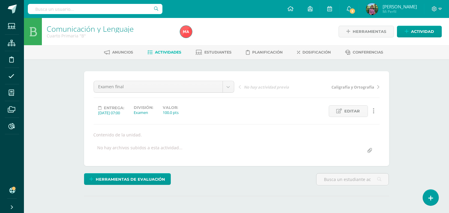
scroll to position [0, 0]
click at [11, 124] on icon at bounding box center [11, 126] width 6 height 6
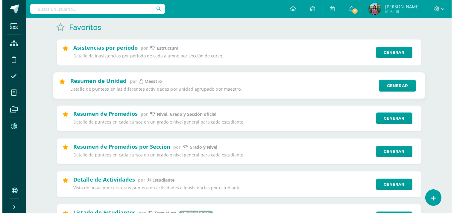
scroll to position [66, 0]
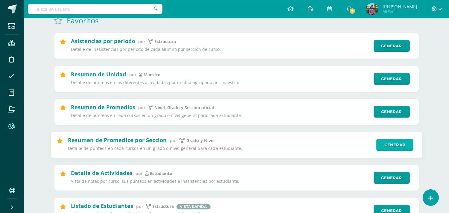
click at [382, 151] on link "Generar" at bounding box center [394, 145] width 37 height 12
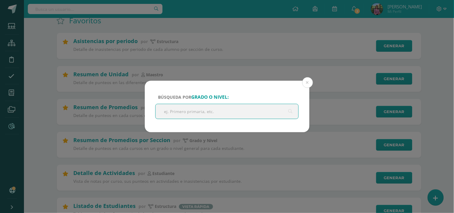
click at [198, 109] on input "text" at bounding box center [226, 111] width 143 height 15
type input "Cuarto Primaria"
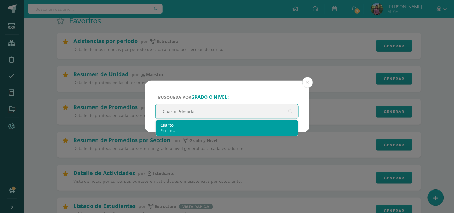
click at [193, 133] on div "Cuarto Primaria" at bounding box center [227, 128] width 133 height 16
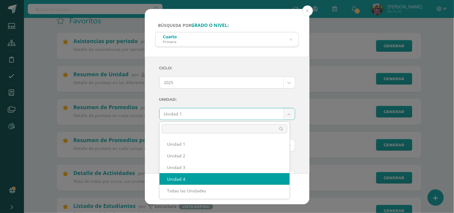
select select "Unidad 4"
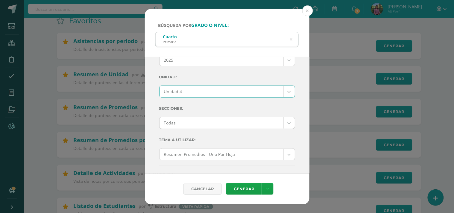
scroll to position [33, 0]
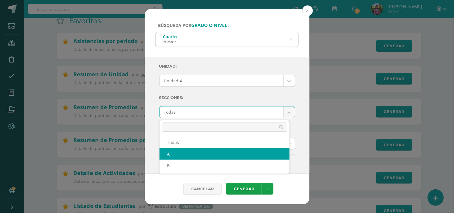
select select "A"
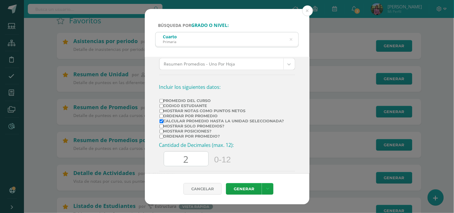
scroll to position [112, 0]
click at [173, 100] on label "Promedio del Curso" at bounding box center [221, 101] width 125 height 4
click at [163, 100] on input "Promedio del Curso" at bounding box center [161, 101] width 4 height 4
checkbox input "true"
click at [161, 109] on label "Mostrar Notas Como Puntos Netos" at bounding box center [221, 111] width 125 height 4
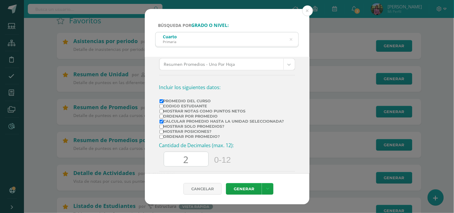
click at [161, 109] on input "Mostrar Notas Como Puntos Netos" at bounding box center [161, 111] width 4 height 4
checkbox input "true"
click at [161, 138] on input "Ordenar por promedio?" at bounding box center [161, 137] width 4 height 4
click at [162, 139] on input "Ordenar por promedio?" at bounding box center [161, 137] width 4 height 4
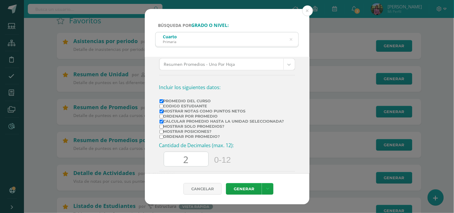
checkbox input "true"
click at [246, 185] on link "Generar" at bounding box center [244, 189] width 36 height 12
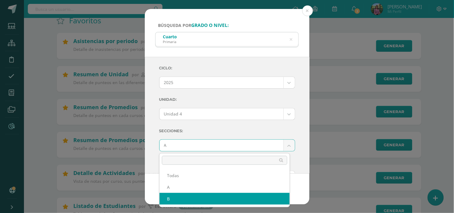
select select "B"
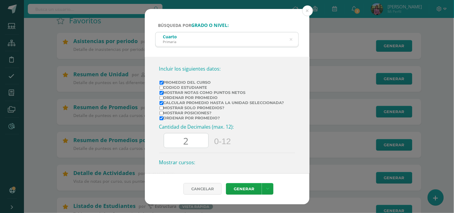
scroll to position [133, 0]
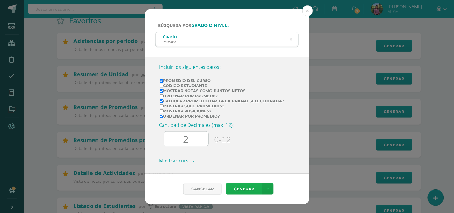
click at [241, 187] on link "Generar" at bounding box center [244, 189] width 36 height 12
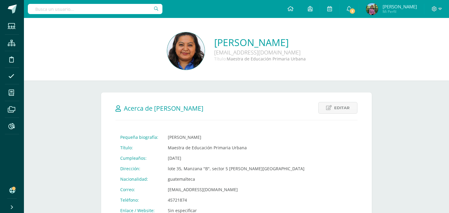
click at [89, 10] on input "text" at bounding box center [95, 9] width 135 height 10
type input "[PERSON_NAME]"
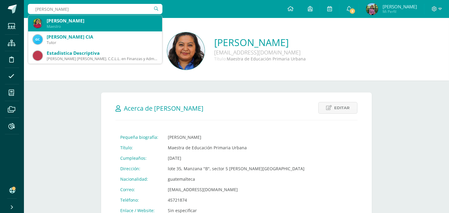
click at [83, 25] on div "Maestro" at bounding box center [102, 26] width 111 height 5
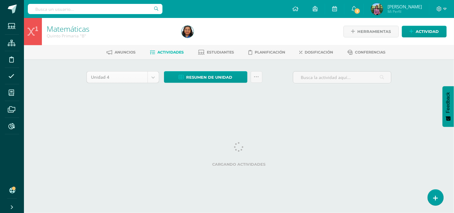
click at [154, 80] on body "Estudiantes Estructura Disciplina Asistencia Mis cursos Archivos Reportes Sopor…" at bounding box center [227, 56] width 454 height 112
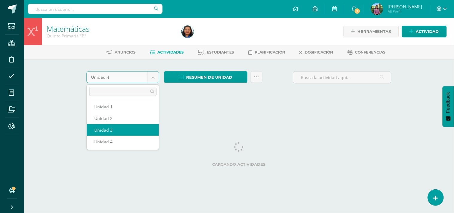
select select "Unidad 3"
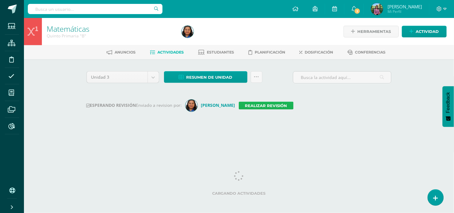
click at [256, 103] on link "Realizar revisión" at bounding box center [266, 106] width 55 height 8
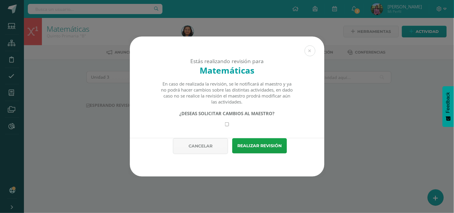
click at [227, 122] on div "¿DESEAS SOLICITAR CAMBIOS AL MAESTRO?" at bounding box center [227, 118] width 132 height 16
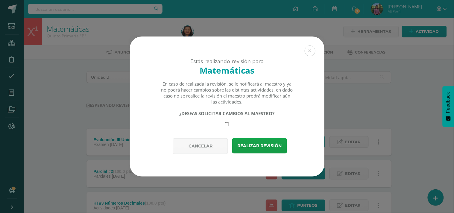
click at [227, 125] on input "checkbox" at bounding box center [227, 124] width 4 height 4
checkbox input "true"
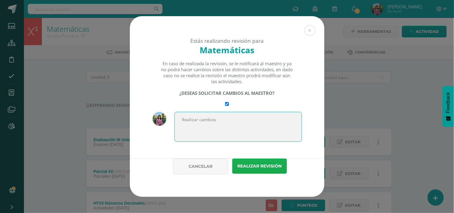
type textarea "Realizar cambios"
click at [245, 170] on button "Realizar revisión" at bounding box center [259, 165] width 55 height 15
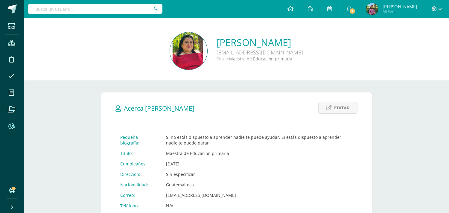
click at [12, 125] on icon at bounding box center [11, 126] width 6 height 6
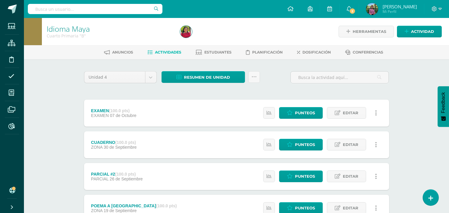
click at [60, 8] on input "text" at bounding box center [95, 9] width 135 height 10
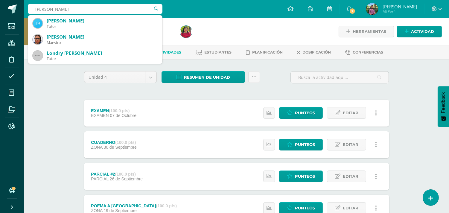
type input "Celeste Gonzalez"
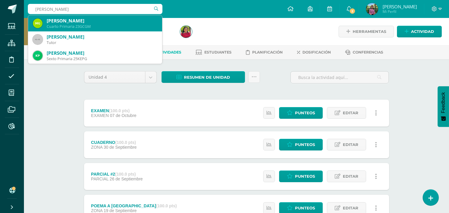
click at [68, 20] on div "[PERSON_NAME]" at bounding box center [102, 21] width 111 height 6
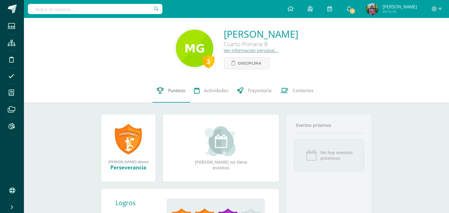
click at [155, 90] on link "Punteos" at bounding box center [170, 91] width 37 height 24
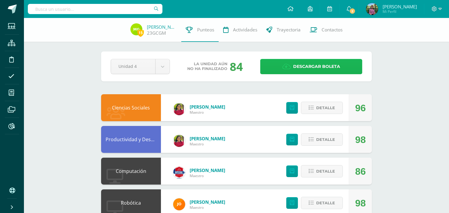
click at [294, 62] on span "Descargar boleta" at bounding box center [316, 66] width 47 height 15
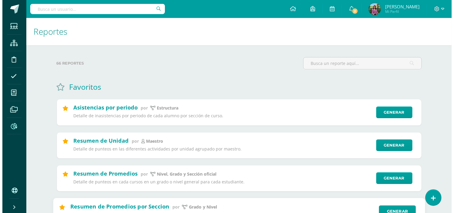
scroll to position [33, 0]
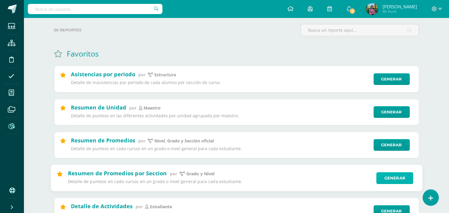
click at [385, 181] on link "Generar" at bounding box center [394, 178] width 37 height 12
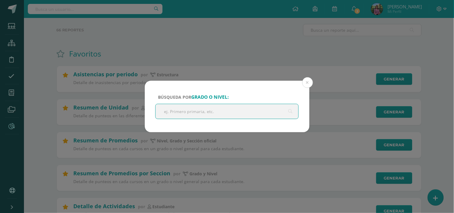
click at [195, 106] on input "text" at bounding box center [226, 111] width 143 height 15
type input "Cuarto Primaria"
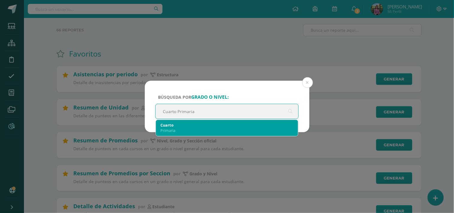
click at [169, 125] on div "Cuarto" at bounding box center [227, 124] width 133 height 5
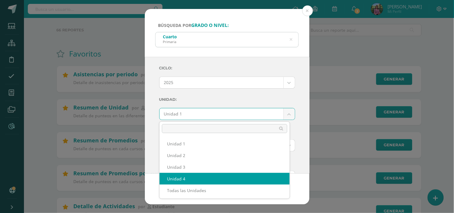
click at [180, 180] on div "Cancelar Generar Descargar como HTML Descargar como PDF Descargar como XLS" at bounding box center [227, 188] width 164 height 31
select select "Unidad 4"
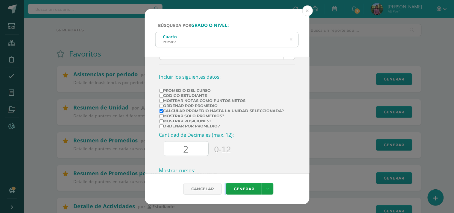
scroll to position [133, 0]
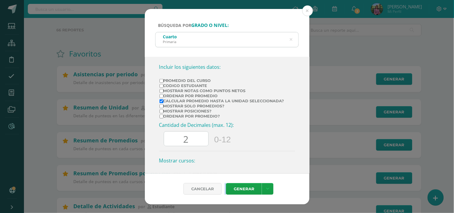
click at [162, 83] on input "Promedio del Curso" at bounding box center [161, 81] width 4 height 4
checkbox input "true"
click at [164, 92] on label "Mostrar Notas Como Puntos Netos" at bounding box center [221, 90] width 125 height 4
click at [163, 92] on input "Mostrar Notas Como Puntos Netos" at bounding box center [161, 91] width 4 height 4
checkbox input "true"
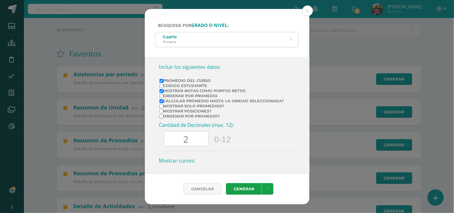
click at [162, 117] on input "Ordenar por promedio?" at bounding box center [161, 117] width 4 height 4
checkbox input "true"
click at [235, 184] on link "Generar" at bounding box center [244, 189] width 36 height 12
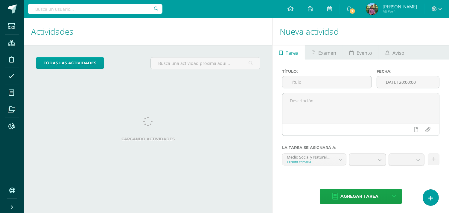
click at [404, 10] on span "Mi Perfil" at bounding box center [399, 11] width 34 height 5
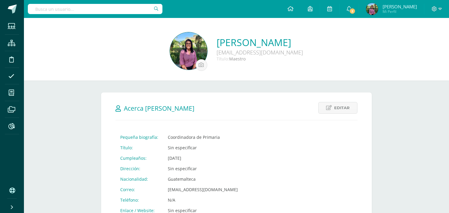
click at [112, 7] on input "text" at bounding box center [95, 9] width 135 height 10
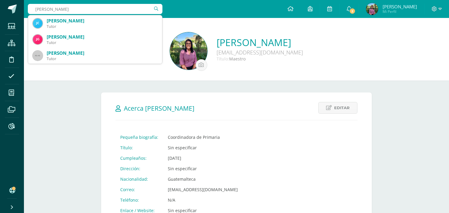
type input "josef bonilla"
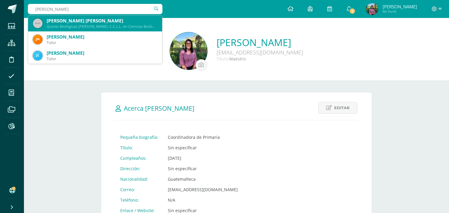
click at [100, 26] on div "Quinto Biológicas Bach. C.C.L.L. en Ciencias Biológicas 05de8bd7-9d0d-4eab-928b…" at bounding box center [102, 26] width 111 height 5
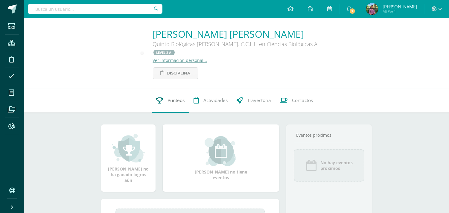
click at [172, 97] on span "Punteos" at bounding box center [176, 100] width 17 height 6
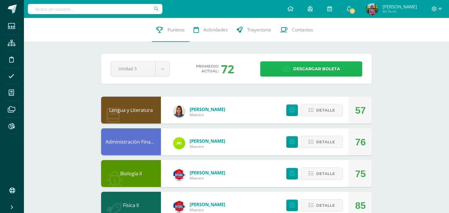
click at [306, 70] on span "Descargar boleta" at bounding box center [316, 69] width 47 height 15
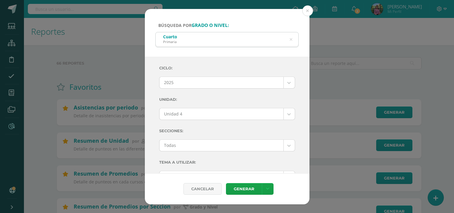
select select "Unidad 4"
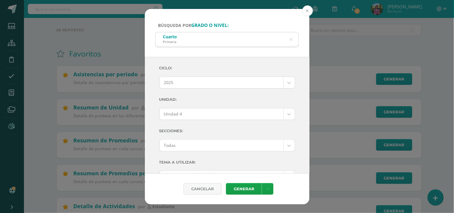
scroll to position [133, 0]
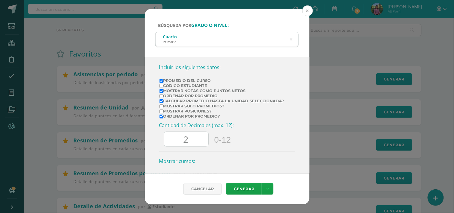
click at [306, 11] on button at bounding box center [307, 10] width 11 height 11
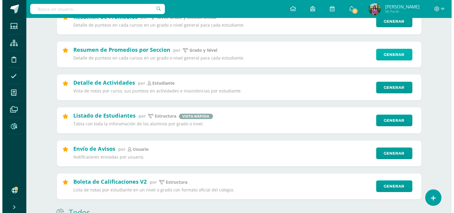
scroll to position [166, 0]
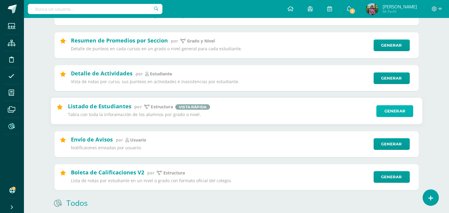
click at [387, 113] on link "Generar" at bounding box center [394, 111] width 37 height 12
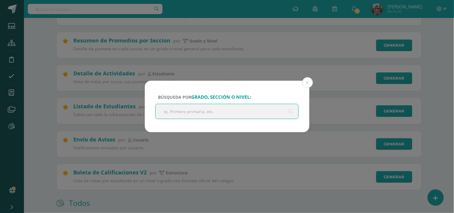
type input "s"
type input "Sexto primaria"
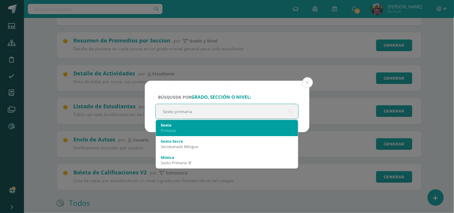
click at [175, 124] on div "Sexto" at bounding box center [227, 124] width 133 height 5
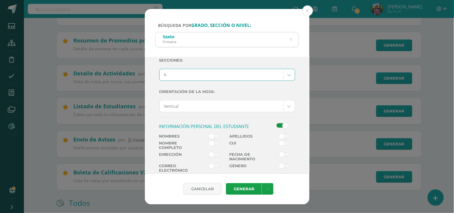
scroll to position [133, 0]
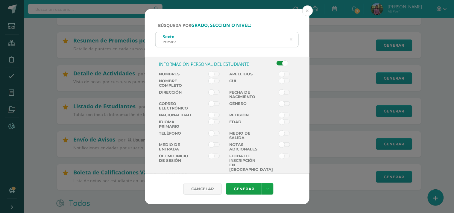
click at [213, 76] on span at bounding box center [213, 74] width 11 height 5
click at [0, 0] on input "checkbox" at bounding box center [0, 0] width 0 height 0
click at [281, 74] on span at bounding box center [284, 74] width 11 height 5
click at [0, 0] on input "checkbox" at bounding box center [0, 0] width 0 height 0
click at [244, 191] on link "Generar" at bounding box center [244, 189] width 36 height 12
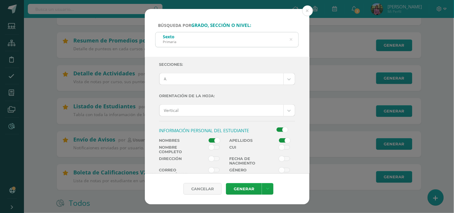
scroll to position [33, 0]
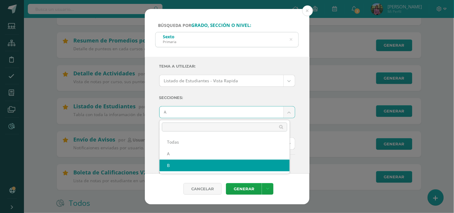
select select "B"
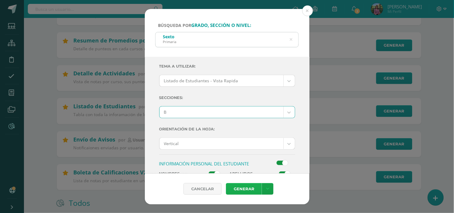
click at [237, 184] on link "Generar" at bounding box center [244, 189] width 36 height 12
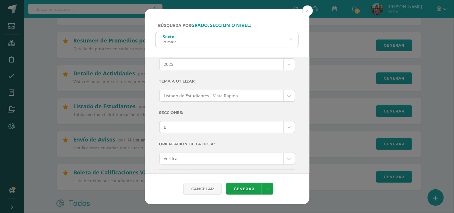
scroll to position [0, 0]
